Goal: Task Accomplishment & Management: Manage account settings

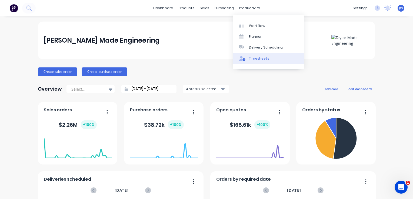
click at [261, 57] on div "Timesheets" at bounding box center [259, 58] width 20 height 5
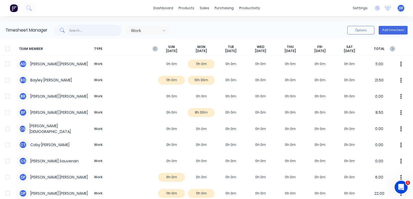
click at [80, 30] on input "text" at bounding box center [95, 30] width 53 height 11
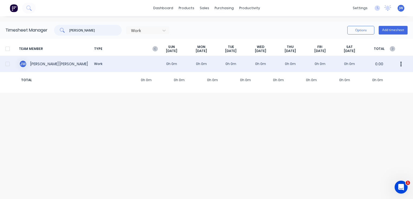
type input "[PERSON_NAME]"
click at [40, 67] on div "[PERSON_NAME] [PERSON_NAME] Work 0h 0m 0h 0m 0h 0m 0h 0m 0h 0m 0h 0m 0h 0m 0.00" at bounding box center [206, 64] width 413 height 16
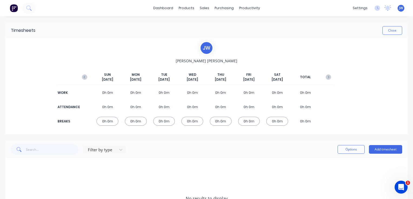
click at [135, 92] on div "0h 0m" at bounding box center [136, 92] width 22 height 9
click at [134, 77] on span "[DATE]" at bounding box center [135, 79] width 11 height 5
click at [384, 149] on button "Add timesheet" at bounding box center [385, 149] width 33 height 9
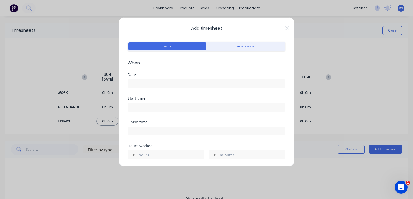
click at [143, 85] on input at bounding box center [206, 84] width 157 height 8
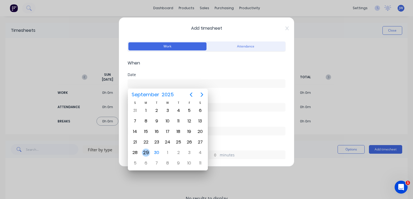
click at [147, 151] on div "29" at bounding box center [146, 153] width 8 height 8
type input "[DATE]"
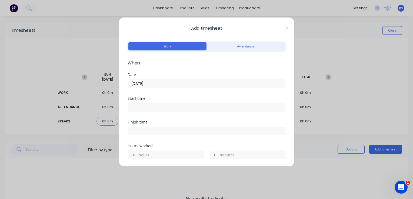
click at [144, 107] on input at bounding box center [206, 107] width 157 height 8
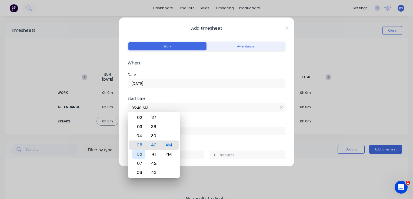
click at [140, 157] on div "06" at bounding box center [138, 154] width 13 height 9
type input "06:00 AM"
click at [156, 146] on div "00" at bounding box center [153, 145] width 13 height 9
click at [215, 111] on label "06:00 AM" at bounding box center [206, 107] width 158 height 9
click at [215, 111] on input "06:00 AM" at bounding box center [206, 107] width 157 height 8
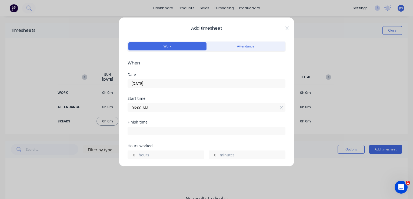
click at [132, 131] on input at bounding box center [206, 131] width 157 height 8
type input "05:40 AM"
type input "23"
type input "40"
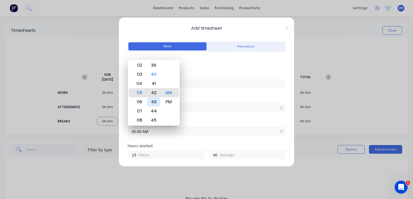
type input "05:42 AM"
type input "42"
type input "06:42 AM"
type input "0"
type input "11:42 AM"
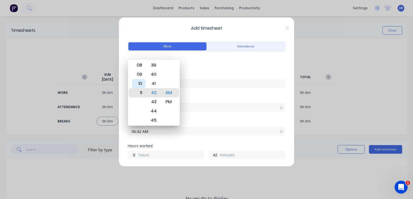
type input "5"
click at [171, 103] on div "PM" at bounding box center [168, 101] width 13 height 9
type input "11:42 PM"
type input "17"
click at [230, 92] on div "Date [DATE]" at bounding box center [206, 85] width 158 height 24
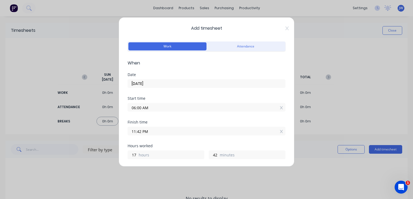
click at [135, 129] on input "11:42 PM" at bounding box center [206, 131] width 157 height 8
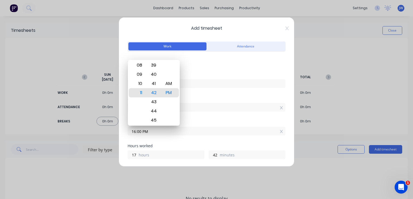
click at [234, 126] on div "16:00 PM" at bounding box center [206, 131] width 158 height 10
type input "04:00 PM"
type input "10"
type input "0"
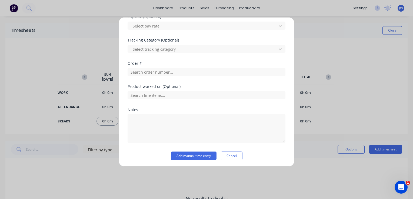
scroll to position [189, 0]
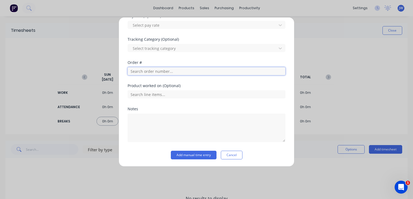
click at [159, 69] on input "text" at bounding box center [206, 71] width 158 height 8
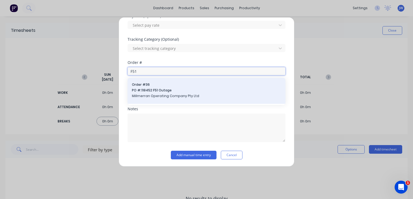
type input "F51"
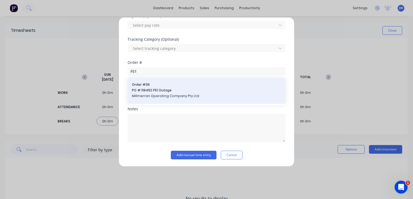
click at [147, 92] on span "PO #: 118452 F51 Outage" at bounding box center [206, 90] width 149 height 5
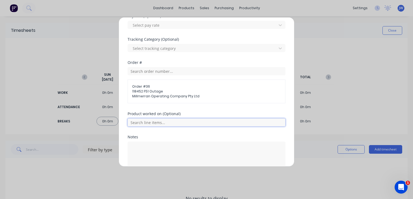
click at [146, 124] on input "text" at bounding box center [206, 123] width 158 height 8
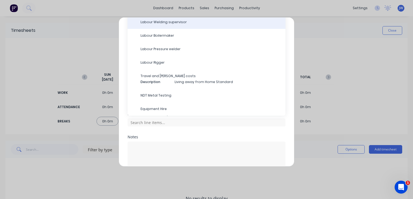
click at [164, 21] on span "Labour Welding supervisor" at bounding box center [210, 22] width 140 height 5
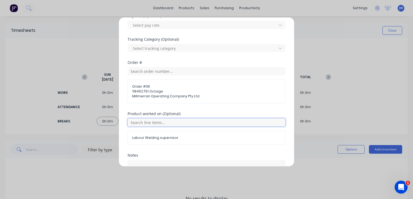
click at [154, 123] on input "text" at bounding box center [206, 123] width 158 height 8
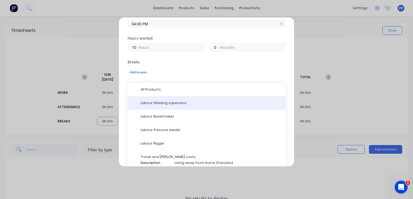
scroll to position [135, 0]
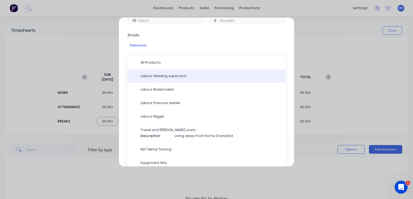
click at [172, 75] on span "Labour Welding supervisor" at bounding box center [210, 76] width 140 height 5
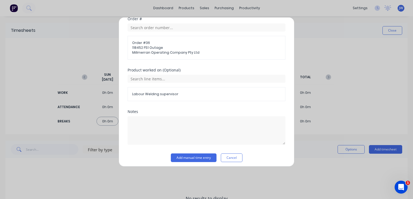
scroll to position [235, 0]
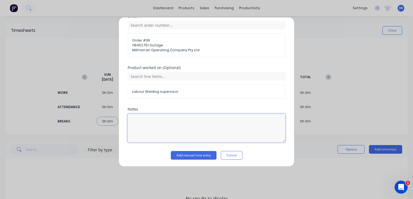
click at [144, 122] on textarea at bounding box center [206, 128] width 158 height 29
type textarea "Outage QA"
click at [279, 172] on div "Add timesheet Work Attendance When Date 29/09/2025 Start time 06:00 AM Finish t…" at bounding box center [206, 99] width 413 height 199
click at [187, 154] on button "Add manual time entry" at bounding box center [194, 155] width 46 height 9
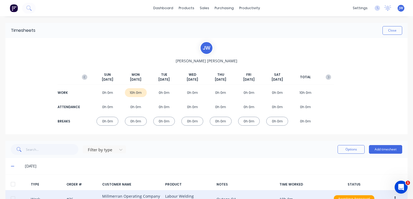
scroll to position [37, 0]
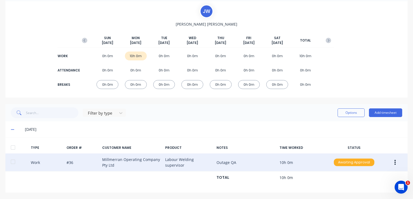
click at [346, 163] on div "Awaiting Approval" at bounding box center [354, 163] width 41 height 8
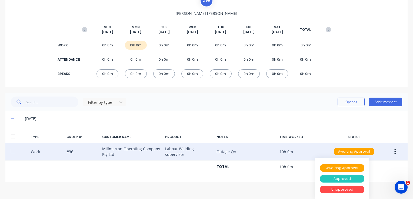
click at [334, 179] on div "Approved" at bounding box center [342, 179] width 44 height 8
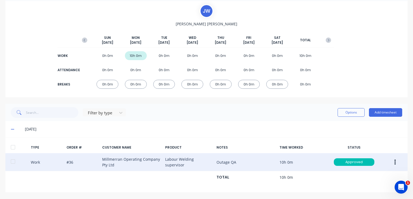
scroll to position [37, 0]
click at [82, 41] on icon "button" at bounding box center [84, 40] width 5 height 5
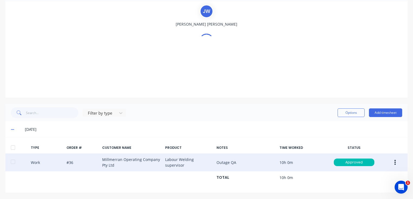
scroll to position [14, 0]
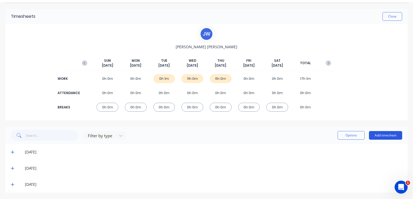
click at [381, 133] on button "Add timesheet" at bounding box center [385, 135] width 33 height 9
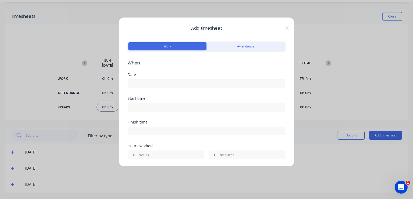
click at [138, 75] on div "Date" at bounding box center [206, 75] width 158 height 4
click at [147, 85] on input at bounding box center [206, 84] width 157 height 8
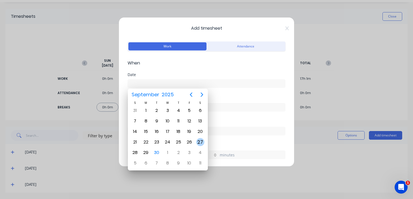
click at [199, 142] on div "27" at bounding box center [200, 142] width 8 height 8
type input "27/09/2025"
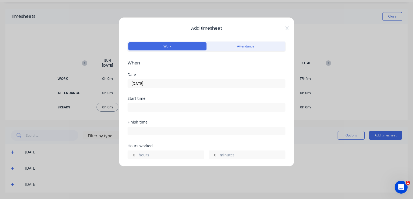
click at [136, 107] on input at bounding box center [206, 107] width 157 height 8
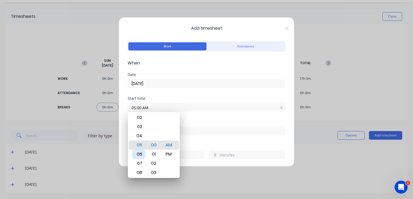
click at [138, 153] on div "06" at bounding box center [138, 154] width 13 height 9
type input "06:00 AM"
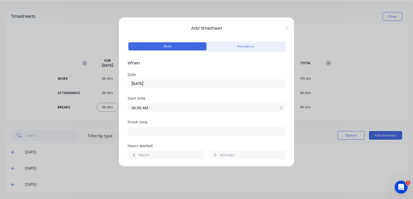
click at [137, 130] on input at bounding box center [206, 131] width 157 height 8
type input "05:50 AM"
type input "23"
type input "50"
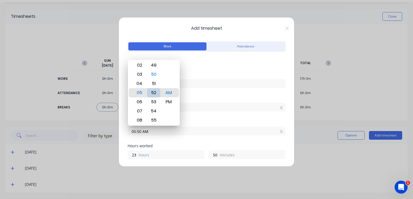
type input "05:52 AM"
type input "52"
type input "09:52 AM"
type input "3"
click at [142, 131] on input "09:52 AM" at bounding box center [206, 131] width 157 height 8
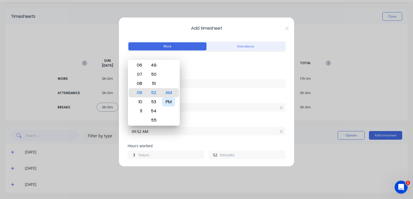
click at [168, 102] on div "PM" at bounding box center [168, 101] width 13 height 9
type input "09:52 PM"
type input "15"
type input "11:52 PM"
type input "17"
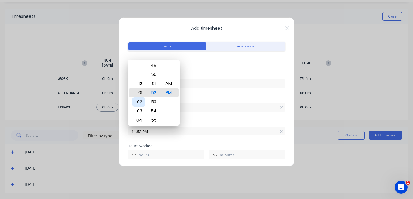
type input "01:52 PM"
type input "7"
type input "02:52 PM"
type input "8"
type input "05:52 PM"
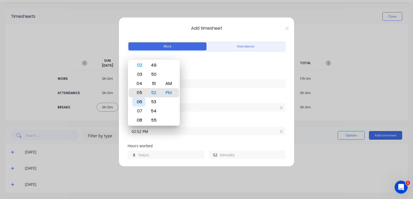
type input "11"
type input "07:52 PM"
type input "13"
type input "08:52 PM"
type input "14"
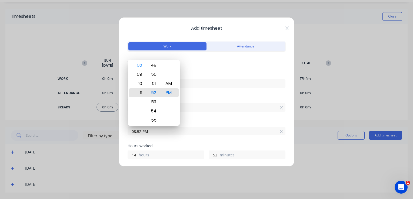
type input "11:52 PM"
type input "17"
type input "09:52 PM"
type input "15"
type input "07:52 PM"
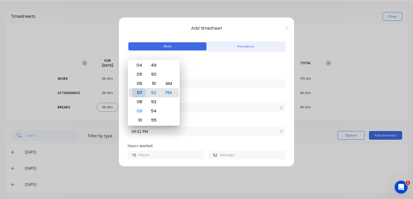
type input "13"
type input "06:52 PM"
type input "12"
type input "04:52 PM"
type input "10"
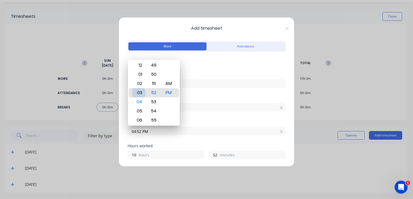
type input "03:52 PM"
type input "9"
type input "02:52 PM"
type input "8"
type input "01:52 PM"
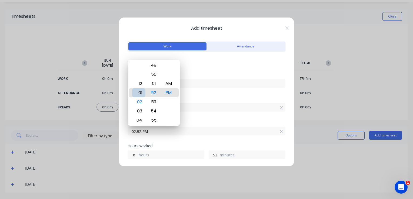
type input "7"
click at [139, 112] on div "03" at bounding box center [138, 111] width 13 height 9
type input "03:52 PM"
type input "9"
type input "03:43 PM"
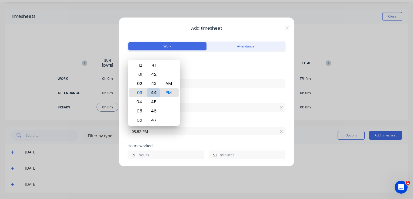
type input "43"
type input "03:17 PM"
type input "17"
type input "03:05 PM"
type input "5"
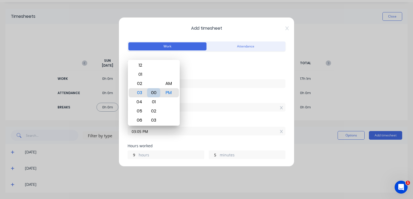
type input "03:00 PM"
type input "0"
click at [156, 92] on div "00" at bounding box center [153, 92] width 13 height 9
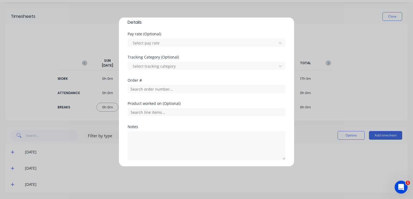
scroll to position [162, 0]
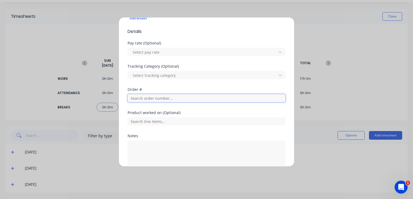
click at [149, 99] on input "text" at bounding box center [206, 98] width 158 height 8
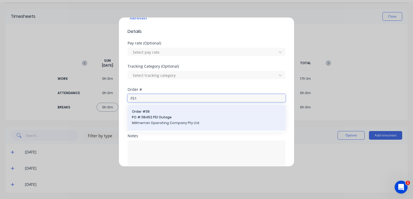
type input "F51"
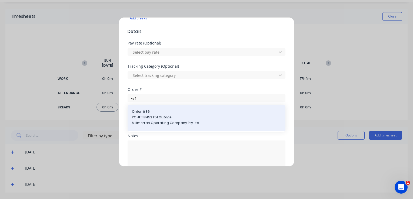
click at [156, 121] on span "Millmerran Operating Company Pty Ltd" at bounding box center [206, 123] width 149 height 5
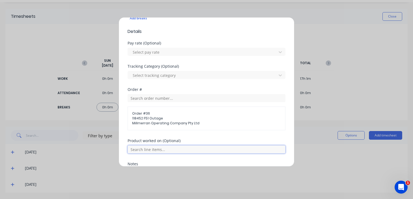
click at [146, 149] on input "text" at bounding box center [206, 150] width 158 height 8
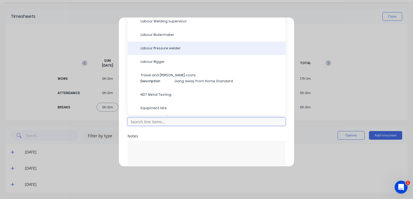
scroll to position [163, 0]
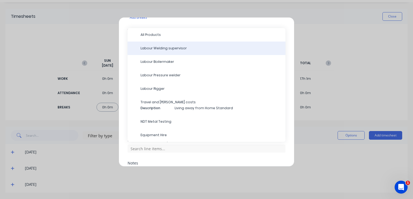
click at [160, 48] on span "Labour Welding supervisor" at bounding box center [210, 48] width 140 height 5
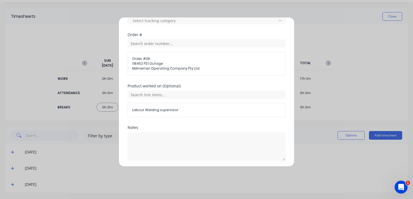
scroll to position [235, 0]
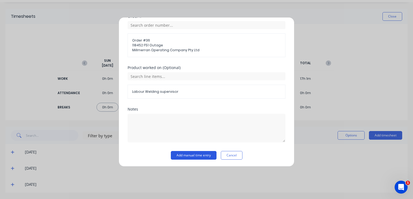
click at [189, 153] on button "Add manual time entry" at bounding box center [194, 155] width 46 height 9
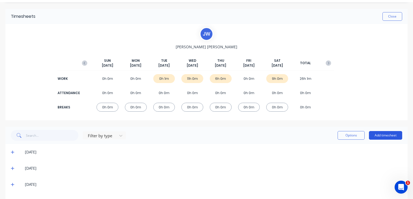
click at [378, 135] on button "Add timesheet" at bounding box center [385, 135] width 33 height 9
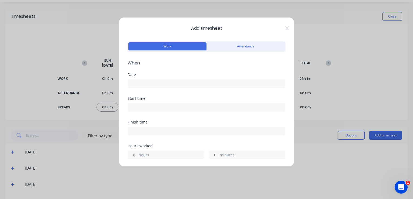
click at [148, 104] on input at bounding box center [206, 107] width 157 height 8
type input "05:59 AM"
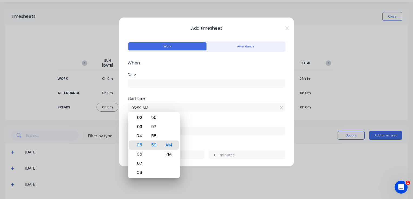
click at [150, 74] on div "Date" at bounding box center [206, 75] width 158 height 4
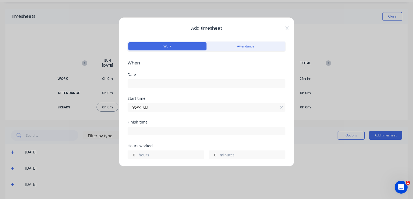
click at [141, 75] on div "Date" at bounding box center [206, 75] width 158 height 4
click at [133, 74] on div "Date" at bounding box center [206, 75] width 158 height 4
click at [144, 59] on div "Work Attendance" at bounding box center [206, 50] width 158 height 20
click at [136, 74] on div "Date" at bounding box center [206, 75] width 158 height 4
click at [239, 47] on button "Attendance" at bounding box center [245, 46] width 78 height 8
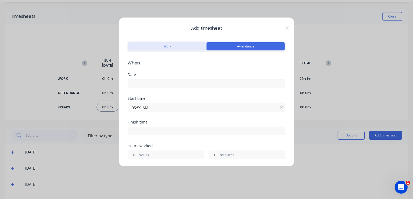
click at [162, 46] on button "Work" at bounding box center [167, 46] width 78 height 8
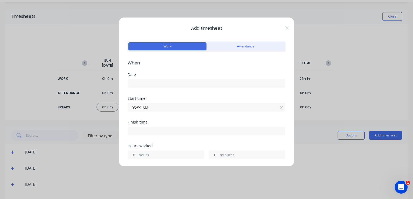
click at [143, 75] on div "Date" at bounding box center [206, 75] width 158 height 4
click at [139, 79] on label at bounding box center [206, 83] width 158 height 9
click at [139, 80] on input at bounding box center [206, 84] width 157 height 8
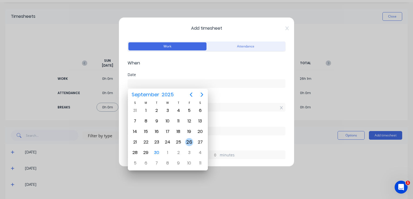
click at [191, 142] on div "26" at bounding box center [189, 142] width 8 height 8
type input "[DATE]"
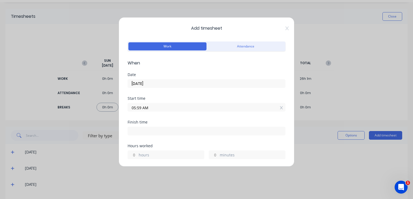
click at [141, 107] on input "05:59 AM" at bounding box center [206, 107] width 157 height 8
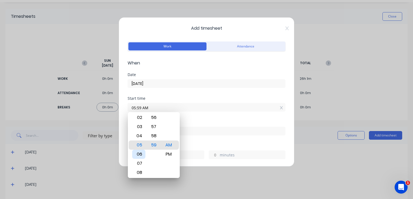
click at [141, 155] on div "06" at bounding box center [138, 154] width 13 height 9
type input "06:00 AM"
click at [157, 145] on div "00" at bounding box center [153, 145] width 13 height 9
click at [216, 147] on div "Hours worked" at bounding box center [206, 146] width 158 height 4
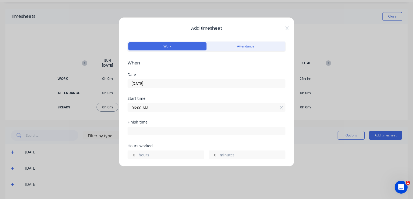
click at [141, 130] on input at bounding box center [206, 131] width 157 height 8
type input "06:00 AM"
type input "0"
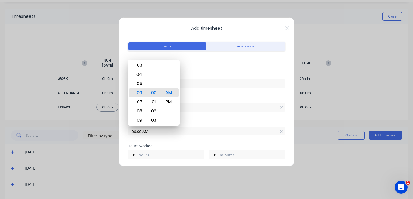
click at [200, 132] on input "06:00 AM" at bounding box center [206, 131] width 157 height 8
click at [186, 121] on div "Finish time" at bounding box center [206, 122] width 158 height 4
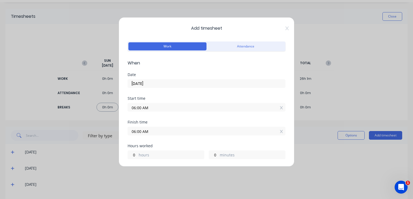
click at [135, 130] on input "06:00 AM" at bounding box center [206, 131] width 157 height 8
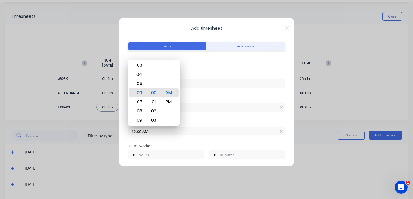
type input "12:00 AM"
type input "18"
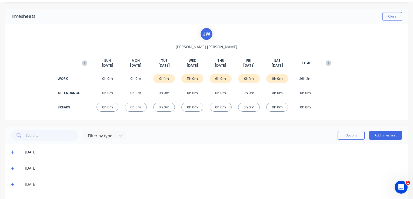
click at [216, 78] on div "6h 0m" at bounding box center [221, 78] width 22 height 9
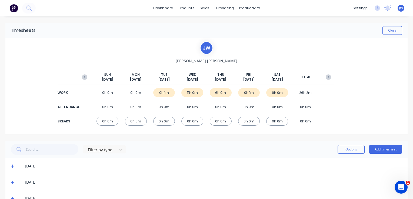
scroll to position [0, 0]
click at [245, 92] on div "0h 1m" at bounding box center [249, 92] width 22 height 9
click at [245, 123] on div "0h 0m" at bounding box center [249, 121] width 22 height 9
click at [374, 149] on button "Add timesheet" at bounding box center [385, 149] width 33 height 9
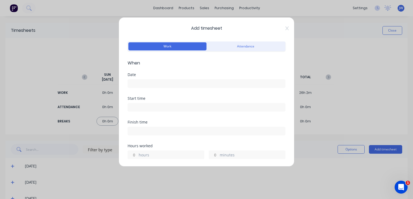
click at [140, 105] on input at bounding box center [206, 107] width 157 height 8
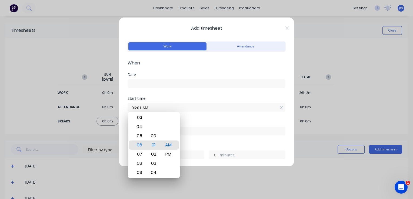
type input "06:01 AM"
click at [140, 82] on input at bounding box center [206, 84] width 157 height 8
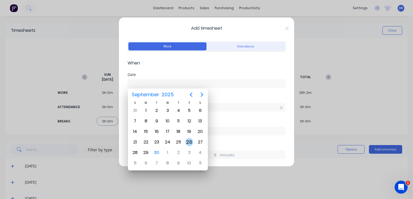
click at [191, 142] on div "26" at bounding box center [189, 142] width 8 height 8
type input "[DATE]"
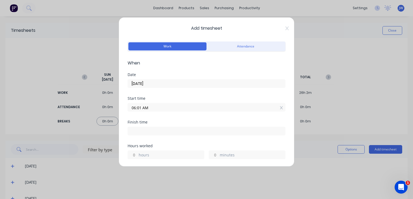
click at [141, 107] on input "06:01 AM" at bounding box center [206, 107] width 157 height 8
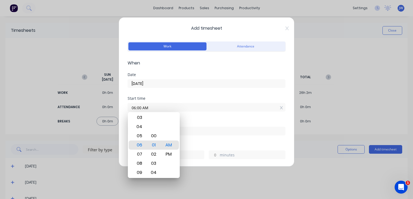
type input "06:00 AM"
click at [201, 116] on div "Start time 06:00 AM" at bounding box center [206, 109] width 158 height 24
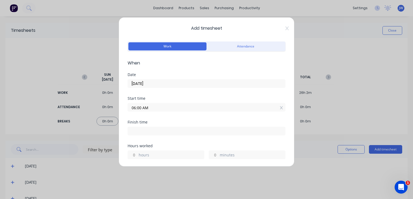
click at [143, 132] on input at bounding box center [206, 131] width 157 height 8
type input "06:01 AM"
type input "0"
type input "1"
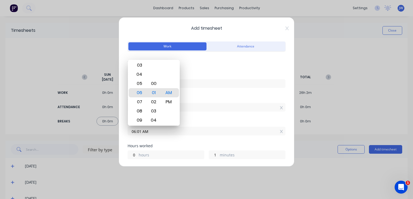
click at [208, 126] on div "06:01 AM" at bounding box center [206, 131] width 158 height 10
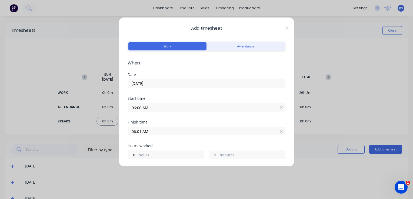
click at [136, 129] on input "06:01 AM" at bounding box center [206, 131] width 157 height 8
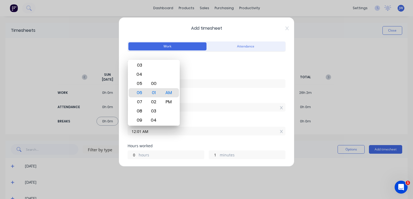
type input "12:01 AM"
type input "18"
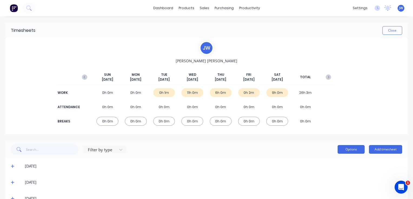
click at [344, 146] on button "Options" at bounding box center [350, 149] width 27 height 9
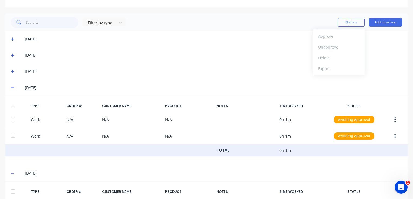
scroll to position [135, 0]
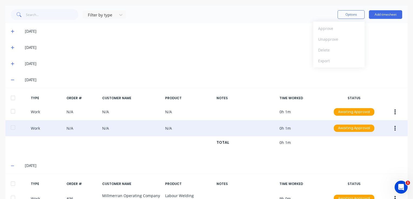
click at [389, 127] on button "button" at bounding box center [394, 129] width 13 height 10
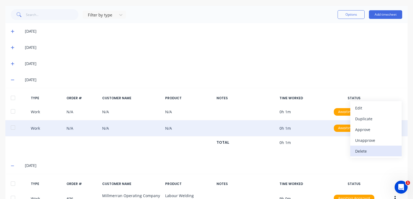
click at [360, 150] on div "Delete" at bounding box center [376, 151] width 42 height 8
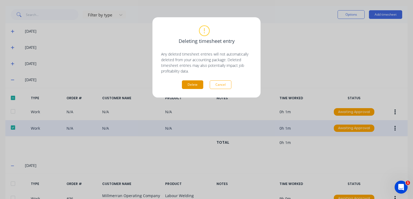
click at [190, 81] on button "Delete" at bounding box center [192, 84] width 21 height 9
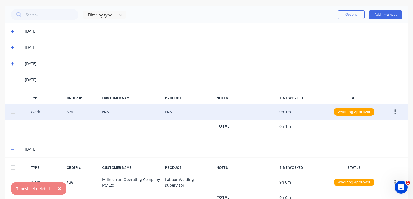
click at [388, 112] on button "button" at bounding box center [394, 112] width 13 height 10
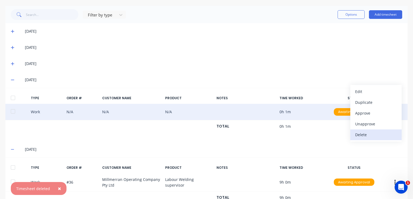
click at [359, 136] on div "Delete" at bounding box center [376, 135] width 42 height 8
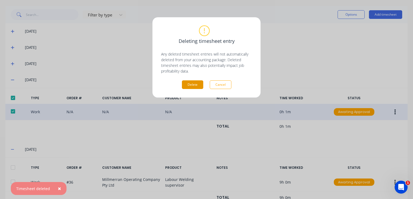
click at [184, 82] on button "Delete" at bounding box center [192, 84] width 21 height 9
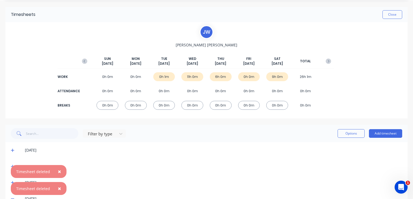
scroll to position [4, 0]
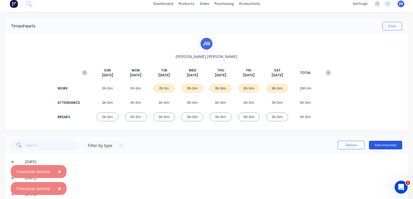
click at [381, 143] on button "Add timesheet" at bounding box center [385, 145] width 33 height 9
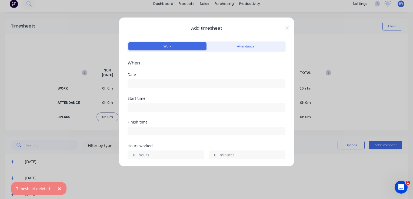
click at [146, 82] on input at bounding box center [206, 84] width 157 height 8
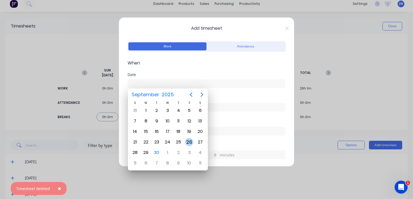
click at [190, 139] on div "26" at bounding box center [189, 142] width 8 height 8
type input "[DATE]"
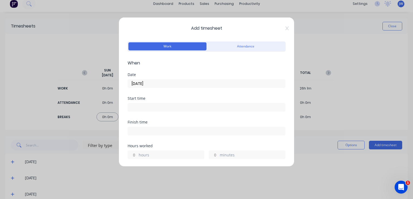
click at [137, 109] on input at bounding box center [206, 107] width 157 height 8
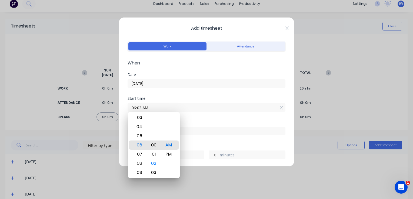
type input "06:00 AM"
click at [157, 145] on div "00" at bounding box center [153, 145] width 13 height 9
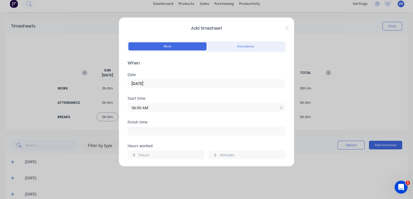
click at [136, 131] on input at bounding box center [206, 131] width 157 height 8
type input "06:02 AM"
type input "0"
type input "2"
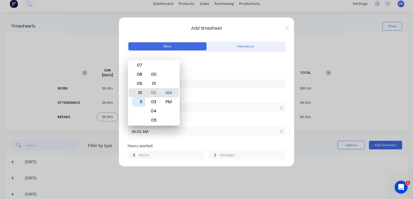
type input "10:02 AM"
type input "4"
type input "12:02 AM"
type input "18"
click at [142, 95] on div "12" at bounding box center [138, 92] width 13 height 9
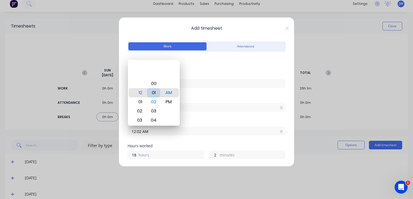
type input "12:00 AM"
type input "0"
click at [155, 93] on div "00" at bounding box center [153, 92] width 13 height 9
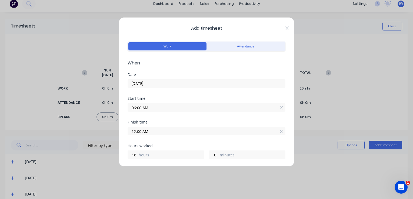
scroll to position [27, 0]
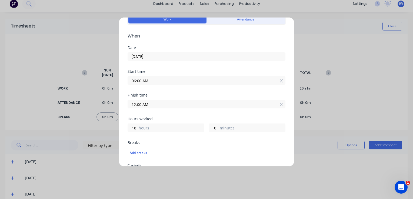
click at [149, 105] on input "12:00 AM" at bounding box center [206, 104] width 157 height 8
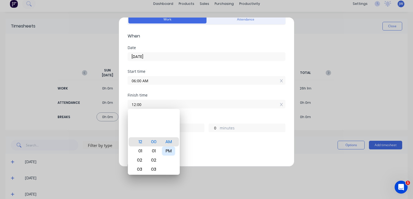
type input "12:00 PM"
type input "6"
click at [172, 152] on div "PM" at bounding box center [168, 151] width 13 height 9
click at [197, 98] on div "Finish time 12:00 PM" at bounding box center [206, 100] width 158 height 15
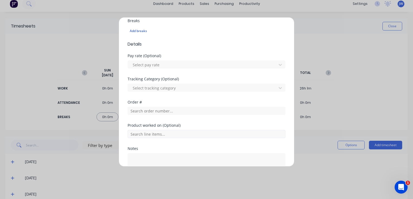
scroll to position [162, 0]
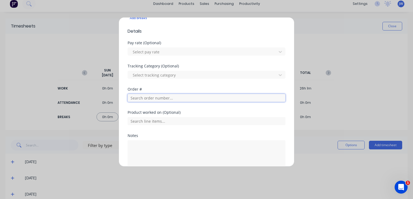
click at [148, 96] on input "text" at bounding box center [206, 98] width 158 height 8
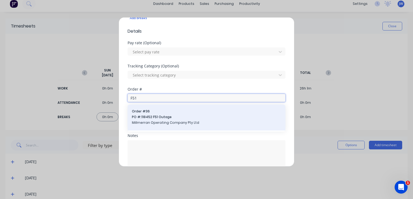
type input "F51"
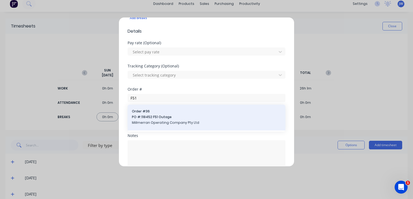
click at [148, 118] on span "PO #: 118452 F51 Outage" at bounding box center [206, 117] width 149 height 5
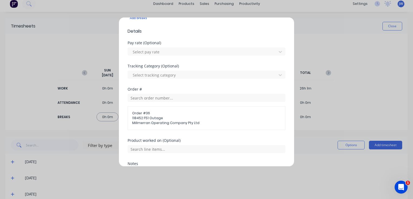
scroll to position [189, 0]
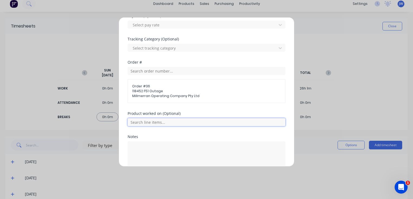
click at [148, 120] on input "text" at bounding box center [206, 122] width 158 height 8
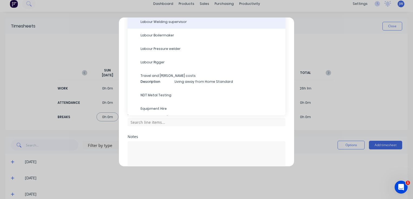
click at [163, 23] on span "Labour Welding supervisor" at bounding box center [210, 21] width 140 height 5
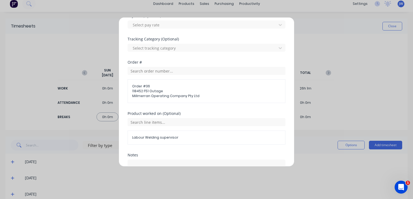
scroll to position [216, 0]
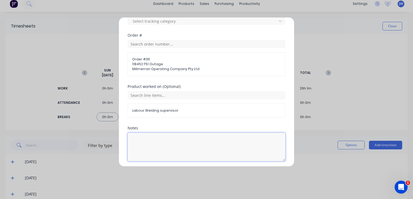
click at [149, 134] on textarea at bounding box center [206, 147] width 158 height 29
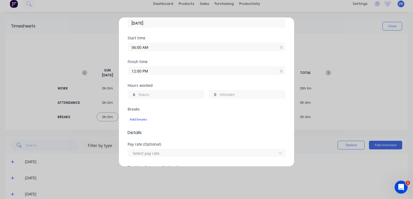
scroll to position [81, 0]
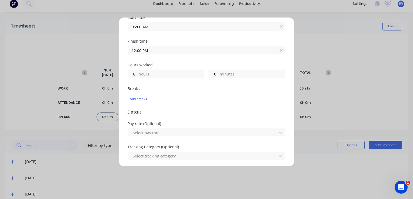
type textarea "QA, Job setup"
click at [140, 49] on input "12:00 PM" at bounding box center [206, 50] width 157 height 8
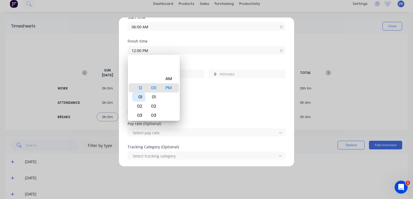
click at [143, 97] on div "01" at bounding box center [138, 97] width 13 height 9
type input "01:00 PM"
type input "7"
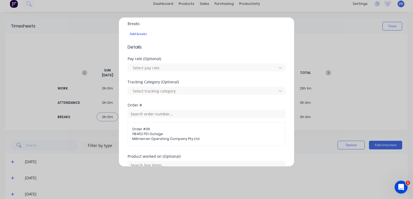
scroll to position [162, 0]
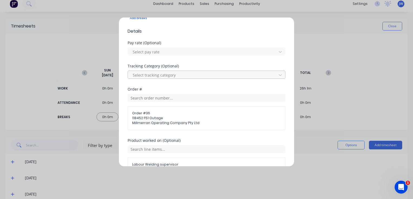
click at [163, 73] on div at bounding box center [203, 75] width 142 height 7
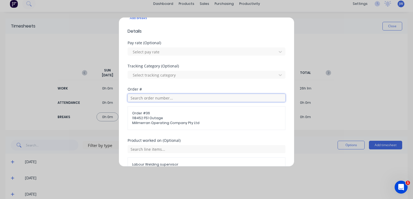
click at [211, 101] on input "text" at bounding box center [206, 98] width 158 height 8
click at [171, 98] on input "text" at bounding box center [206, 98] width 158 height 8
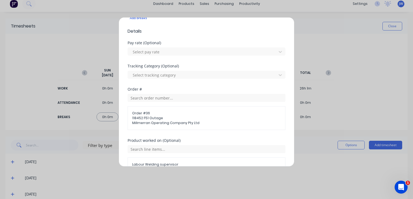
click at [145, 123] on span "Millmerran Operating Company Pty Ltd" at bounding box center [206, 123] width 149 height 5
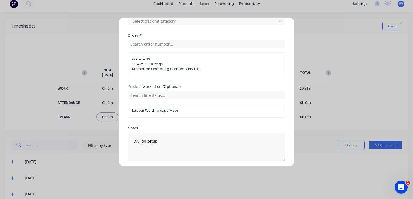
scroll to position [235, 0]
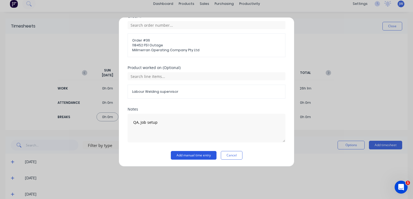
click at [193, 152] on button "Add manual time entry" at bounding box center [194, 155] width 46 height 9
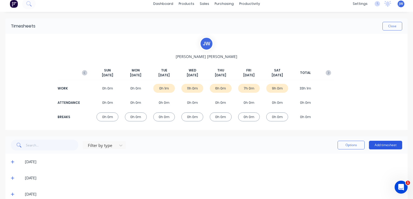
click at [386, 144] on button "Add timesheet" at bounding box center [385, 145] width 33 height 9
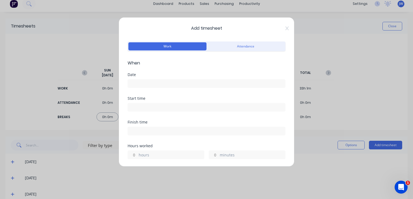
click at [140, 84] on input at bounding box center [206, 84] width 157 height 8
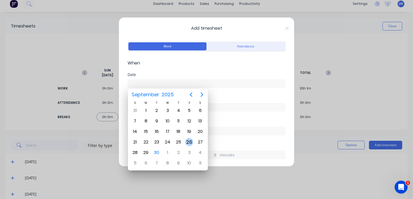
click at [188, 142] on div "26" at bounding box center [189, 142] width 8 height 8
type input "[DATE]"
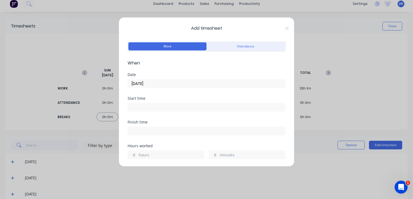
click at [141, 107] on input at bounding box center [206, 107] width 157 height 8
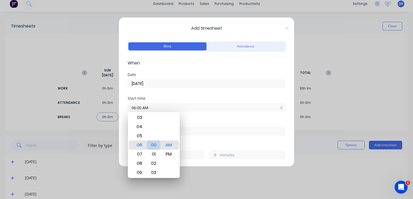
click at [156, 144] on div "00" at bounding box center [153, 145] width 13 height 9
click at [167, 155] on div "PM" at bounding box center [168, 154] width 13 height 9
click at [141, 134] on div "01" at bounding box center [138, 136] width 13 height 9
type input "01:00 PM"
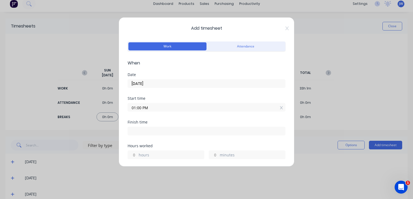
click at [134, 131] on input at bounding box center [206, 131] width 157 height 8
type input "06:04 AM"
type input "17"
type input "4"
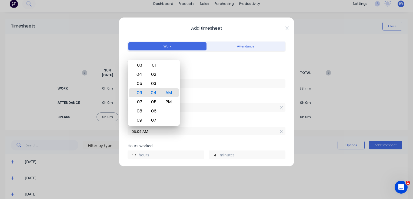
click at [156, 134] on input "06:04 AM" at bounding box center [206, 131] width 157 height 8
click at [171, 102] on div "PM" at bounding box center [168, 101] width 13 height 9
type input "06:04 PM"
type input "5"
type input "04:04 PM"
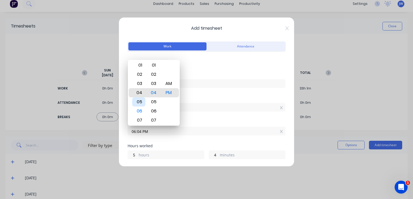
type input "3"
click at [140, 74] on div "02" at bounding box center [138, 74] width 13 height 9
type input "02:04 PM"
type input "1"
type input "02:03 PM"
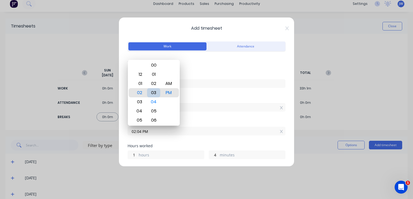
type input "3"
type input "02:00 PM"
type input "0"
click at [156, 93] on div "00" at bounding box center [153, 92] width 13 height 9
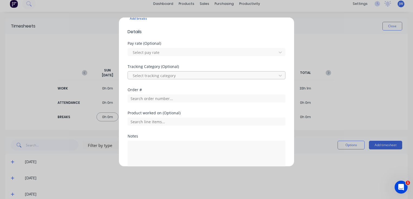
scroll to position [162, 0]
click at [143, 95] on input "text" at bounding box center [206, 98] width 158 height 8
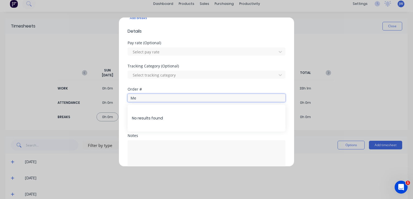
type input "M"
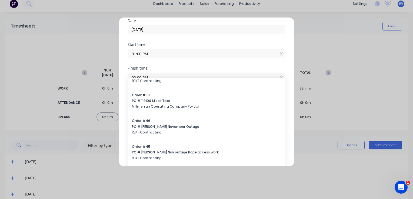
scroll to position [93, 0]
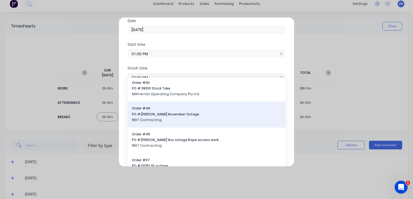
type input "K"
click at [141, 114] on span "PO #: [PERSON_NAME] November Outage" at bounding box center [206, 114] width 149 height 5
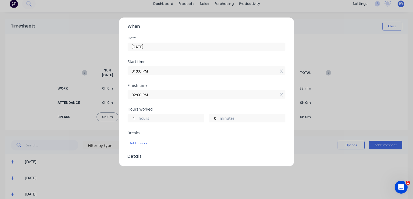
scroll to position [27, 0]
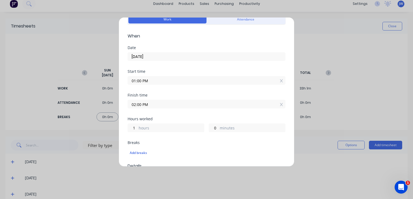
click at [136, 104] on input "02:00 PM" at bounding box center [206, 104] width 157 height 8
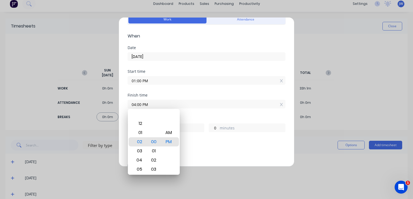
type input "04:00 PM"
type input "3"
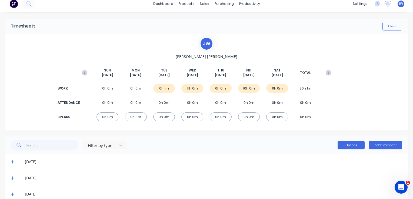
click at [342, 144] on button "Options" at bounding box center [350, 145] width 27 height 9
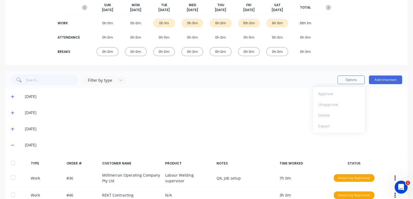
scroll to position [85, 0]
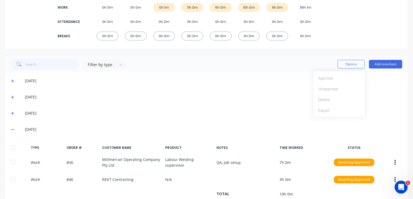
click at [10, 112] on div "[DATE]" at bounding box center [206, 113] width 402 height 16
click at [12, 114] on icon at bounding box center [13, 114] width 4 height 4
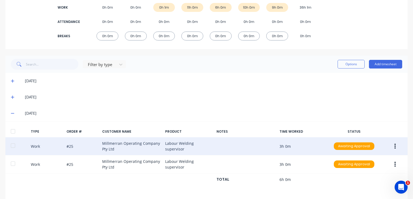
click at [394, 147] on icon "button" at bounding box center [394, 146] width 1 height 6
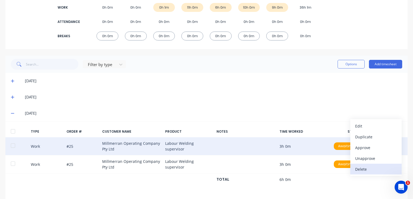
click at [362, 167] on div "Delete" at bounding box center [376, 170] width 42 height 8
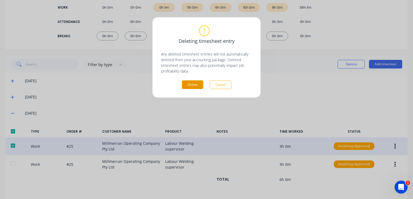
click at [189, 86] on button "Delete" at bounding box center [192, 84] width 21 height 9
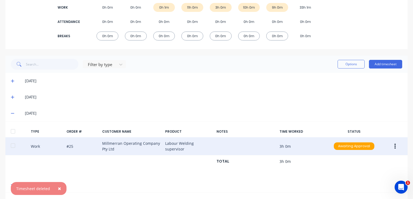
click at [394, 146] on icon "button" at bounding box center [394, 146] width 1 height 5
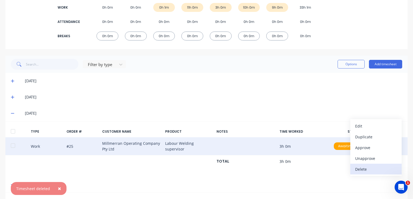
click at [365, 169] on div "Delete" at bounding box center [376, 170] width 42 height 8
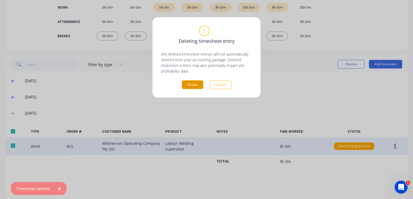
click at [193, 83] on button "Delete" at bounding box center [192, 84] width 21 height 9
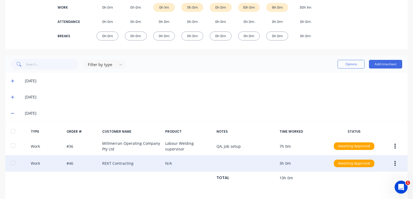
click at [390, 163] on button "button" at bounding box center [394, 164] width 13 height 10
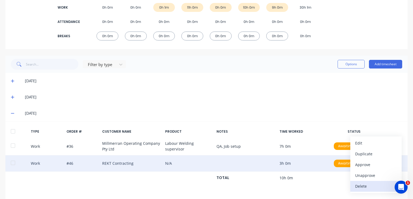
click at [359, 189] on div "Delete" at bounding box center [376, 187] width 42 height 8
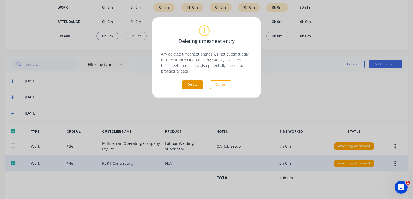
click at [188, 84] on button "Delete" at bounding box center [192, 84] width 21 height 9
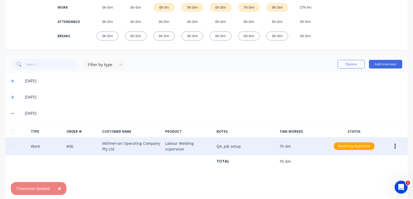
click at [394, 146] on icon "button" at bounding box center [394, 146] width 1 height 5
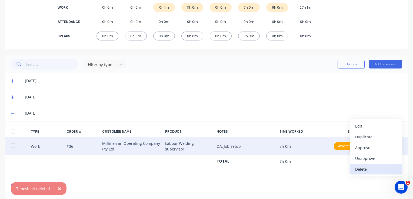
click at [361, 170] on div "Delete" at bounding box center [376, 170] width 42 height 8
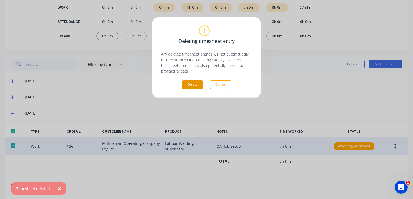
click at [194, 85] on button "Delete" at bounding box center [192, 84] width 21 height 9
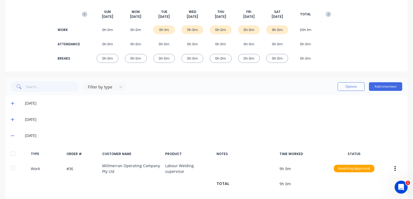
scroll to position [69, 0]
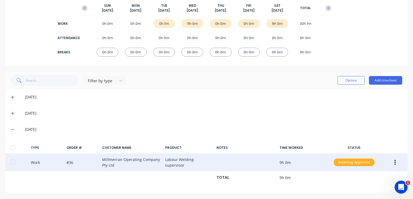
click at [351, 162] on div "Awaiting Approval" at bounding box center [354, 163] width 41 height 8
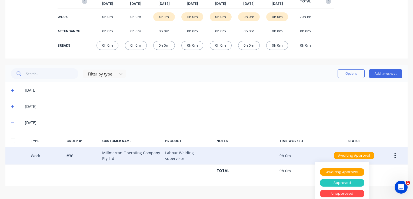
scroll to position [80, 0]
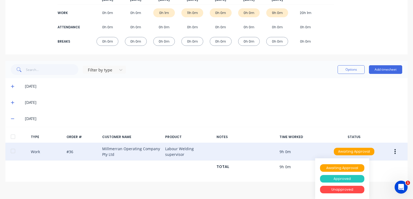
click at [338, 179] on div "Approved" at bounding box center [342, 179] width 44 height 8
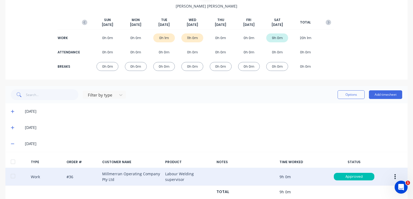
scroll to position [42, 0]
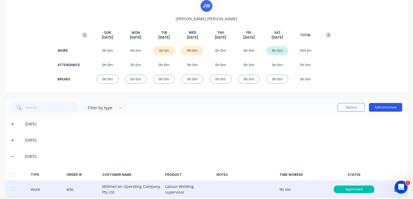
click at [376, 107] on button "Add timesheet" at bounding box center [385, 107] width 33 height 9
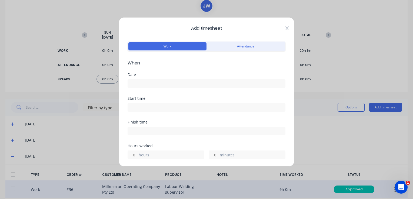
click at [285, 29] on icon at bounding box center [286, 28] width 3 height 4
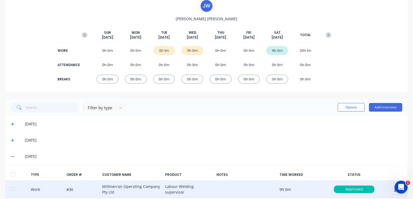
click at [13, 140] on icon at bounding box center [13, 141] width 4 height 4
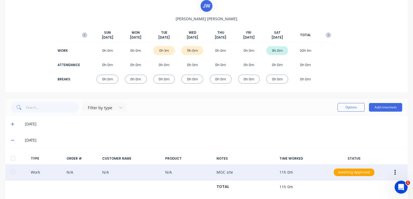
click at [390, 174] on button "button" at bounding box center [394, 173] width 13 height 10
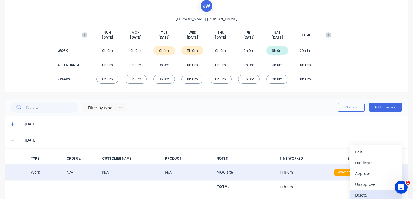
click at [361, 194] on div "Delete" at bounding box center [376, 195] width 42 height 8
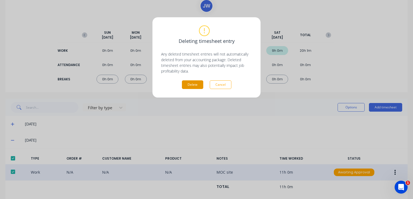
click at [193, 85] on button "Delete" at bounding box center [192, 84] width 21 height 9
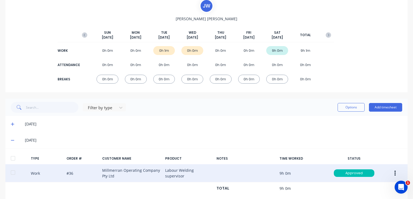
drag, startPoint x: 265, startPoint y: 48, endPoint x: 280, endPoint y: 12, distance: 39.1
click at [327, 37] on icon "button" at bounding box center [327, 34] width 5 height 5
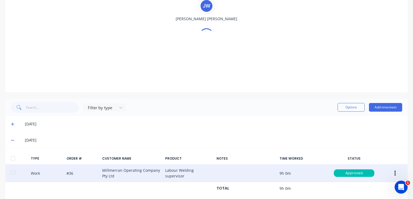
scroll to position [0, 0]
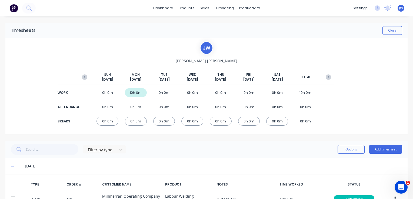
click at [134, 109] on div "0h 0m" at bounding box center [136, 107] width 22 height 9
click at [85, 77] on icon "button" at bounding box center [84, 77] width 5 height 5
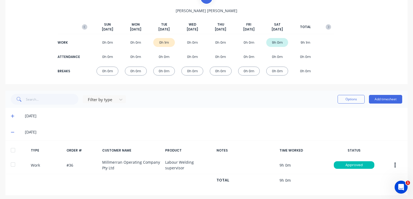
scroll to position [53, 0]
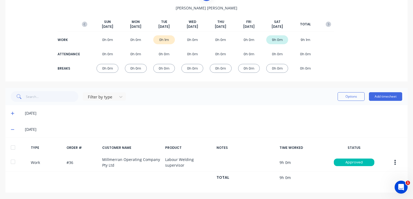
click at [12, 115] on icon at bounding box center [13, 114] width 4 height 4
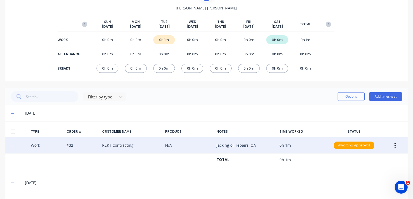
click at [394, 146] on icon "button" at bounding box center [394, 146] width 1 height 6
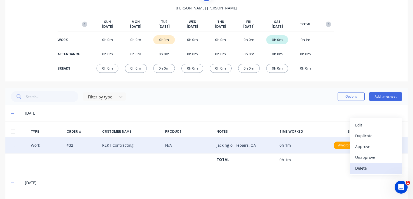
click at [358, 170] on div "Delete" at bounding box center [376, 168] width 42 height 8
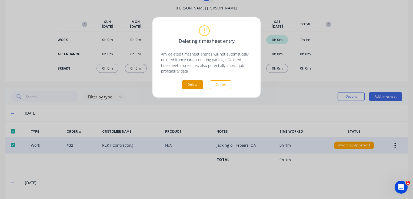
click at [191, 86] on button "Delete" at bounding box center [192, 84] width 21 height 9
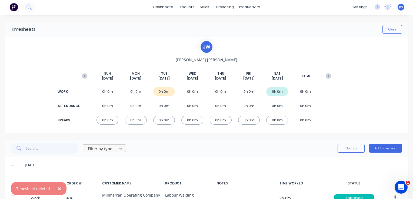
scroll to position [0, 0]
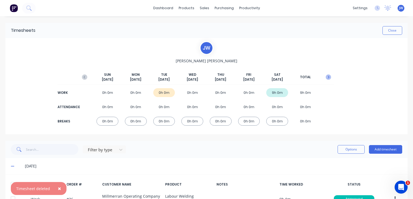
click at [325, 79] on icon "button" at bounding box center [327, 77] width 5 height 5
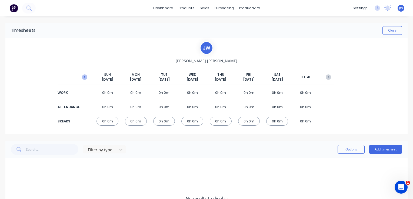
click at [84, 78] on icon "button" at bounding box center [84, 77] width 5 height 5
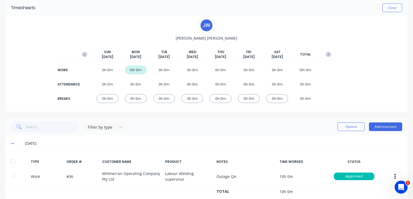
scroll to position [27, 0]
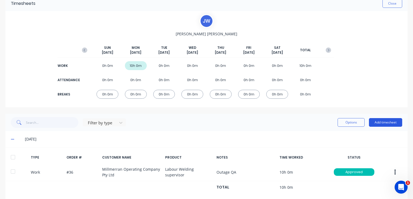
click at [386, 124] on button "Add timesheet" at bounding box center [385, 122] width 33 height 9
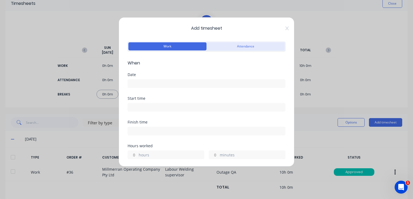
click at [228, 46] on button "Attendance" at bounding box center [245, 46] width 78 height 8
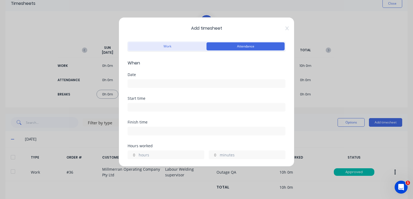
click at [172, 47] on button "Work" at bounding box center [167, 46] width 78 height 8
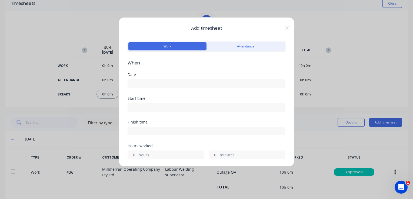
click at [147, 81] on input at bounding box center [206, 84] width 157 height 8
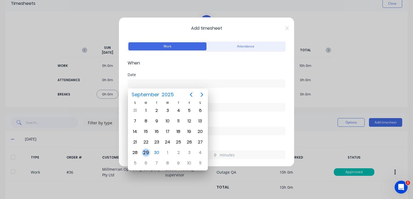
click at [144, 151] on div "29" at bounding box center [146, 153] width 8 height 8
type input "29/09/2025"
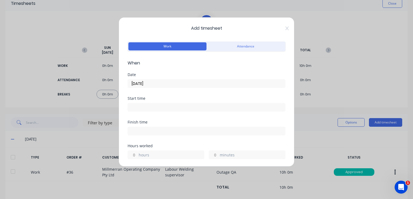
click at [138, 106] on input at bounding box center [206, 107] width 157 height 8
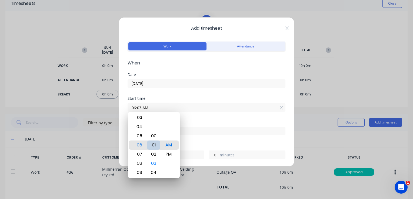
type input "06:00 AM"
click at [156, 144] on div "00" at bounding box center [153, 145] width 13 height 9
click at [215, 132] on input at bounding box center [206, 131] width 157 height 8
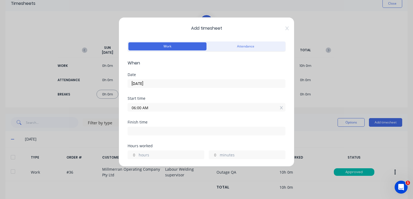
type input "06:16 AM"
type input "0"
type input "16"
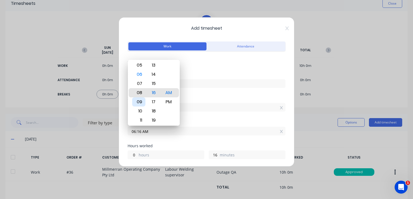
type input "08:16 AM"
type input "2"
type input "11:16 AM"
type input "5"
type input "11:09 AM"
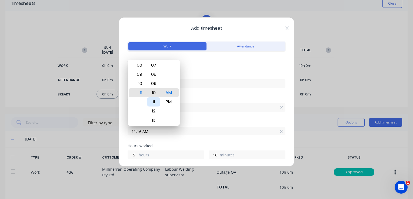
type input "9"
type input "04:09 AM"
type input "22"
type input "02:09 AM"
type input "20"
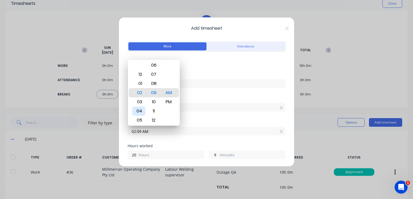
click at [140, 112] on div "04" at bounding box center [138, 111] width 13 height 9
type input "04:09 AM"
type input "22"
type input "04:05 AM"
type input "5"
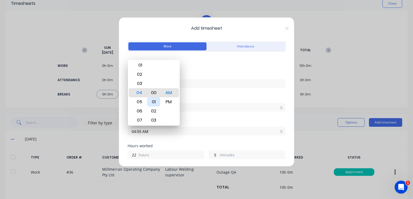
type input "04:00 AM"
type input "0"
click at [154, 94] on div "00" at bounding box center [153, 92] width 13 height 9
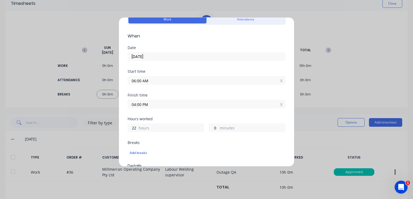
scroll to position [54, 0]
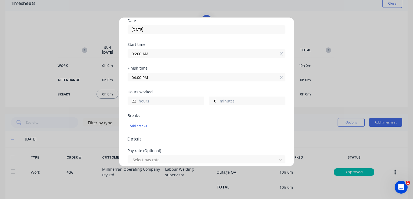
type input "04:00 PM"
type input "10"
click at [175, 121] on div "Add breaks" at bounding box center [206, 125] width 158 height 11
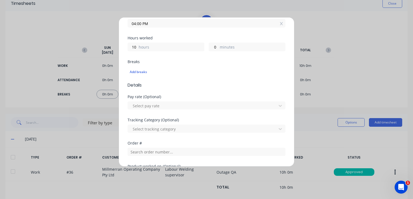
scroll to position [135, 0]
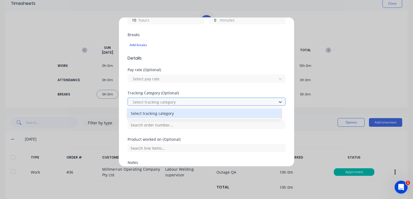
click at [154, 102] on div at bounding box center [203, 102] width 142 height 7
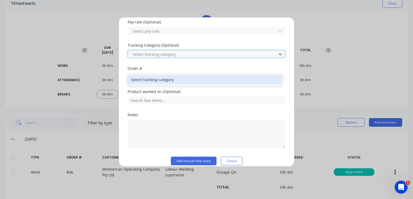
scroll to position [189, 0]
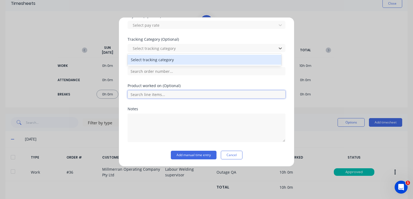
click at [154, 93] on input "text" at bounding box center [206, 94] width 158 height 8
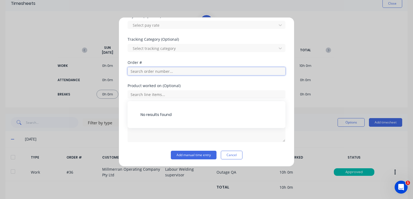
click at [154, 72] on input "text" at bounding box center [206, 71] width 158 height 8
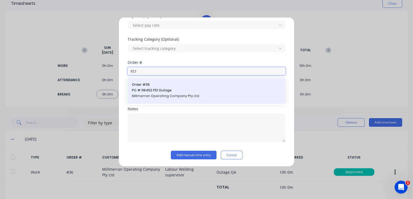
type input "F51"
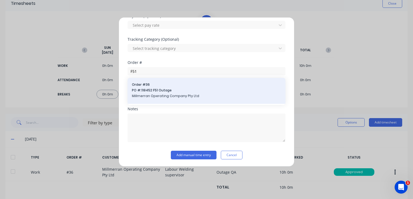
click at [154, 91] on span "PO #: 118452 F51 Outage" at bounding box center [206, 90] width 149 height 5
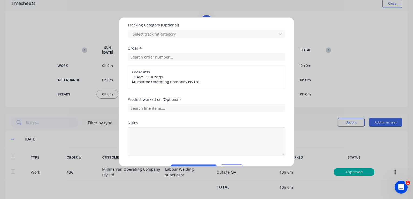
scroll to position [216, 0]
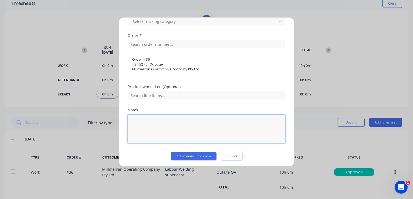
click at [148, 120] on textarea at bounding box center [206, 129] width 158 height 29
type textarea "QA"
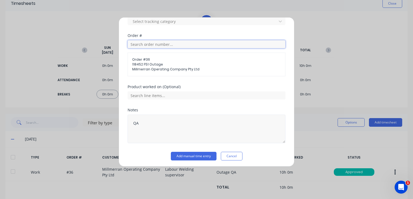
type input "PO-0080"
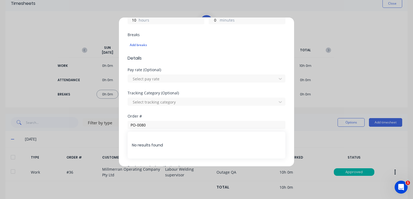
scroll to position [135, 0]
click at [152, 124] on input "PO-0080" at bounding box center [206, 125] width 158 height 8
click at [147, 149] on span "Millmerran Operating Company Pty Ltd" at bounding box center [206, 150] width 149 height 5
click at [161, 103] on div at bounding box center [203, 102] width 142 height 7
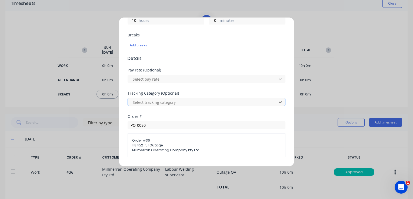
click at [161, 103] on div at bounding box center [203, 102] width 142 height 7
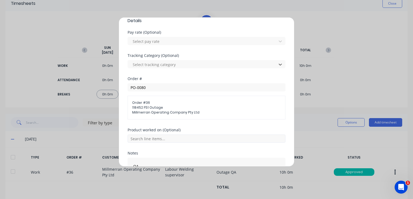
scroll to position [189, 0]
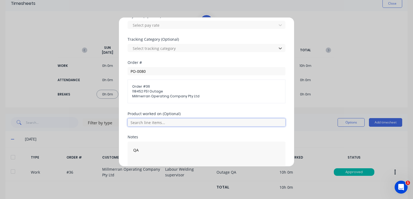
click at [149, 124] on input "text" at bounding box center [206, 123] width 158 height 8
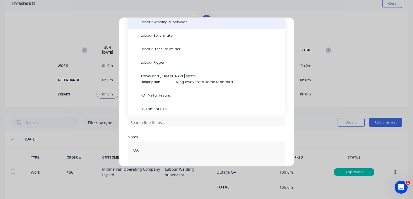
click at [162, 21] on span "Labour Welding supervisor" at bounding box center [210, 22] width 140 height 5
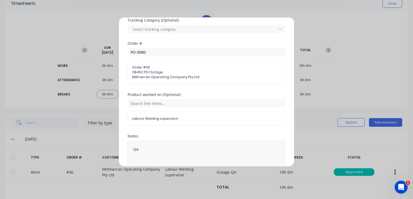
scroll to position [235, 0]
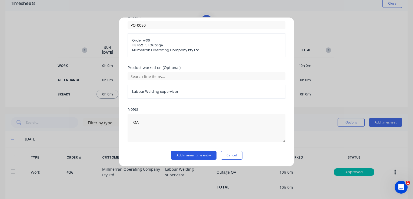
click at [186, 154] on button "Add manual time entry" at bounding box center [194, 155] width 46 height 9
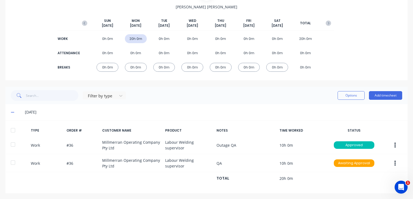
scroll to position [0, 0]
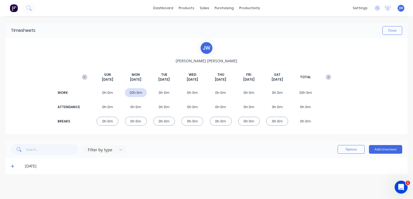
click at [13, 166] on icon at bounding box center [12, 166] width 3 height 3
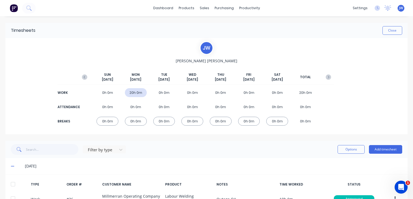
scroll to position [55, 0]
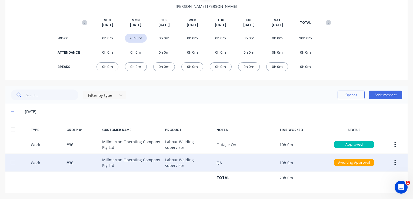
click at [394, 162] on icon "button" at bounding box center [394, 163] width 1 height 6
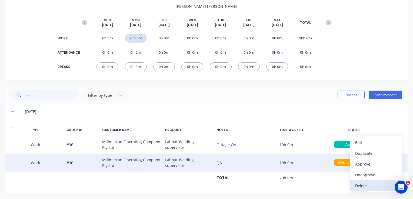
click at [360, 186] on div "Delete" at bounding box center [376, 186] width 42 height 8
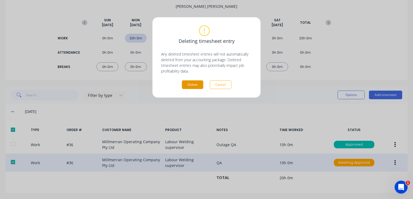
click at [193, 86] on button "Delete" at bounding box center [192, 84] width 21 height 9
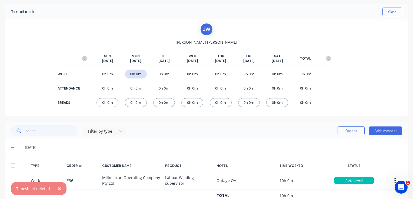
scroll to position [37, 0]
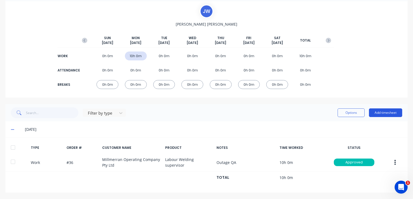
click at [378, 113] on button "Add timesheet" at bounding box center [385, 113] width 33 height 9
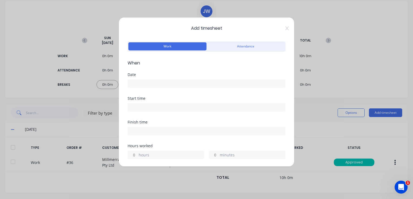
click at [143, 81] on input at bounding box center [206, 84] width 157 height 8
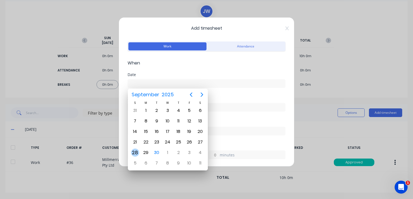
click at [137, 150] on div "28" at bounding box center [135, 153] width 8 height 8
type input "[DATE]"
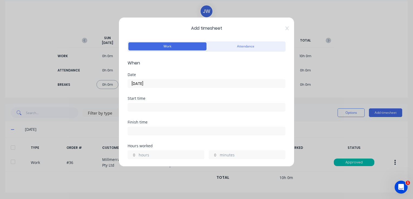
click at [142, 106] on input at bounding box center [206, 107] width 157 height 8
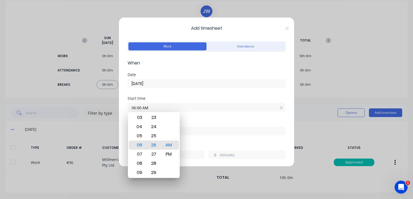
type input "06:00 AM"
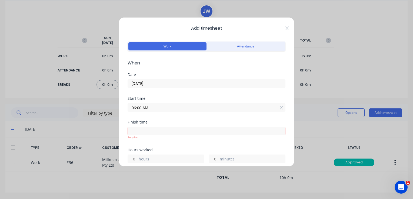
click at [139, 130] on input at bounding box center [206, 131] width 157 height 8
type input "06:26 AM"
type input "0"
type input "26"
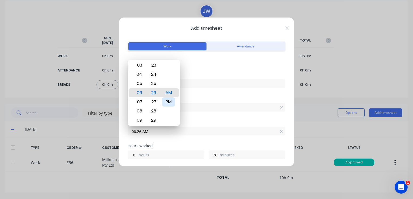
click at [168, 102] on div "PM" at bounding box center [168, 101] width 13 height 9
type input "06:26 PM"
type input "12"
click at [140, 131] on input "06:26 PM" at bounding box center [206, 131] width 157 height 8
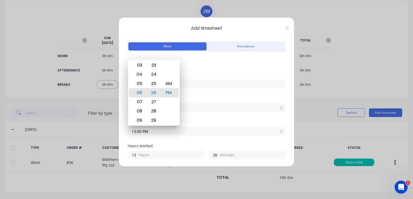
type input "01:00 PM"
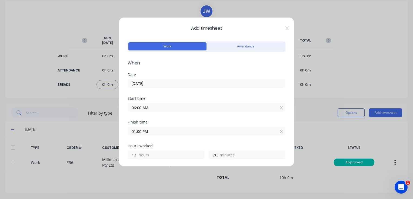
type input "7"
type input "0"
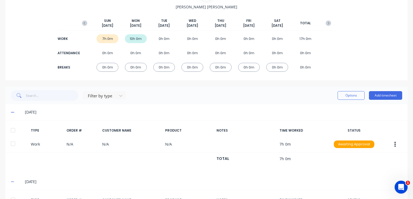
scroll to position [52, 0]
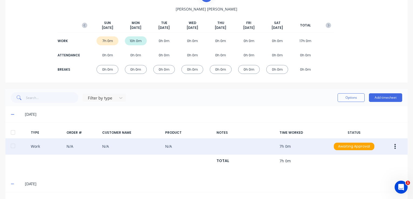
click at [394, 145] on icon "button" at bounding box center [394, 147] width 1 height 6
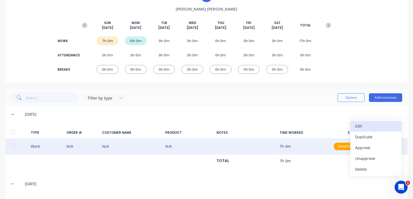
click at [362, 127] on div "Edit" at bounding box center [376, 126] width 42 height 8
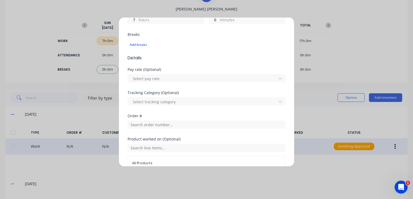
scroll to position [162, 0]
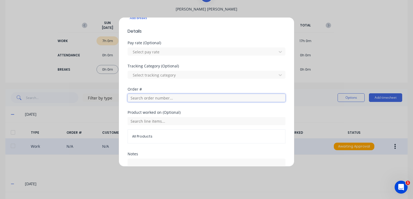
click at [152, 97] on input "text" at bounding box center [206, 98] width 158 height 8
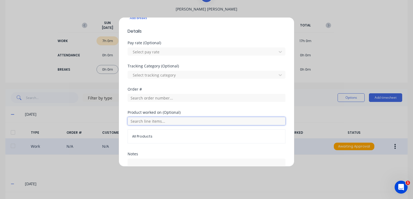
click at [152, 121] on input "text" at bounding box center [206, 121] width 158 height 8
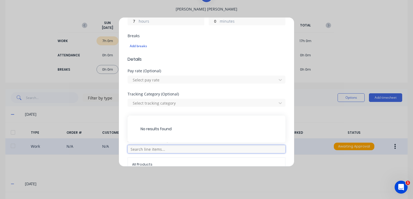
scroll to position [126, 0]
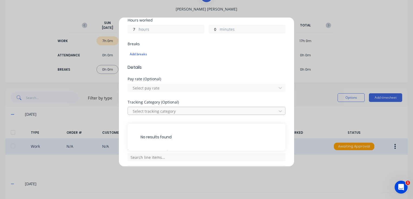
click at [147, 110] on div at bounding box center [203, 111] width 142 height 7
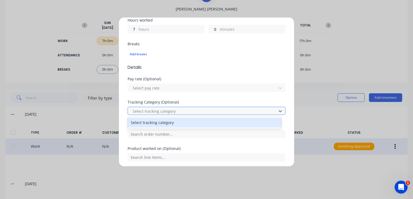
type input "F"
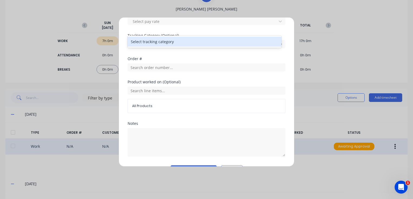
scroll to position [180, 0]
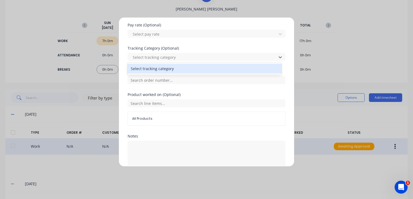
click at [155, 118] on span "All Products" at bounding box center [206, 118] width 149 height 5
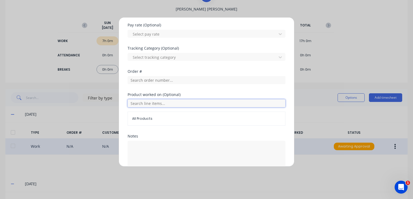
click at [149, 104] on input "text" at bounding box center [206, 103] width 158 height 8
type input "F"
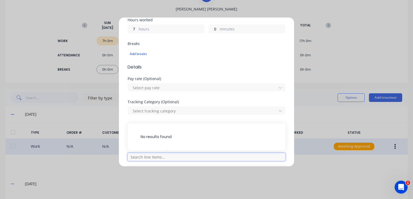
scroll to position [135, 0]
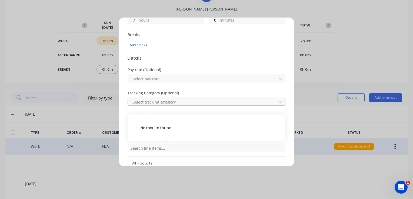
click at [154, 102] on div at bounding box center [203, 102] width 142 height 7
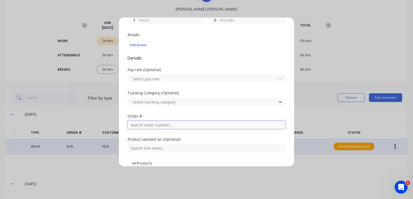
click at [152, 122] on input "text" at bounding box center [206, 125] width 158 height 8
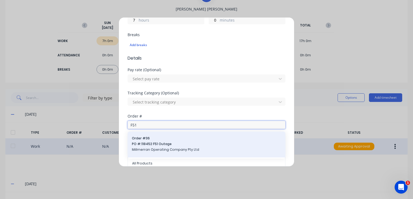
type input "F51"
click at [157, 146] on span "PO #: 118452 F51 Outage" at bounding box center [206, 144] width 149 height 5
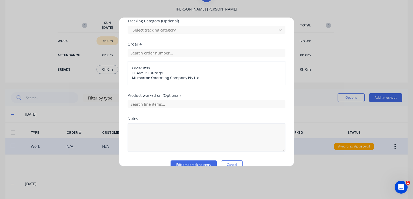
scroll to position [216, 0]
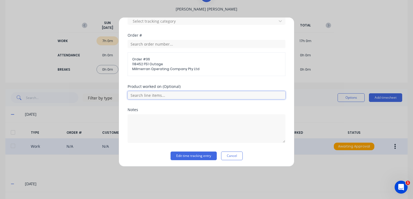
click at [159, 95] on input "text" at bounding box center [206, 95] width 158 height 8
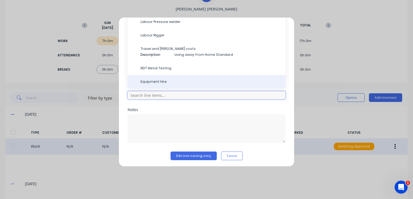
scroll to position [162, 0]
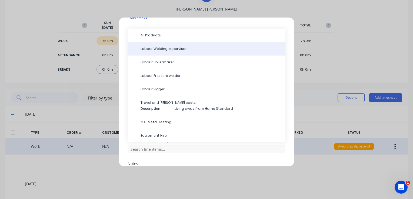
click at [162, 49] on span "Labour Welding supervisor" at bounding box center [210, 48] width 140 height 5
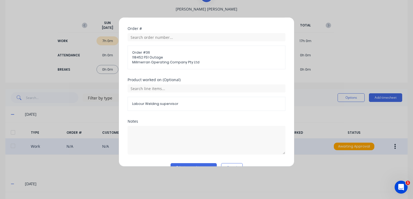
scroll to position [235, 0]
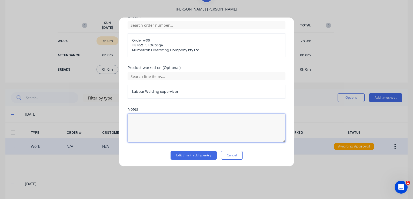
click at [152, 129] on textarea at bounding box center [206, 128] width 158 height 29
type textarea "QA"
click at [271, 153] on div "Edit time tracking entry Cancel" at bounding box center [206, 155] width 158 height 9
click at [193, 154] on button "Edit time tracking entry" at bounding box center [193, 155] width 46 height 9
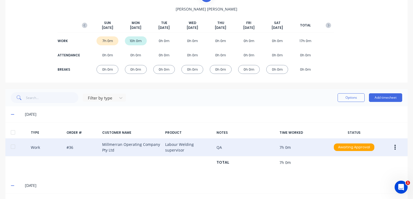
click at [394, 146] on icon "button" at bounding box center [394, 147] width 1 height 6
click at [367, 149] on div "Approve" at bounding box center [376, 149] width 42 height 8
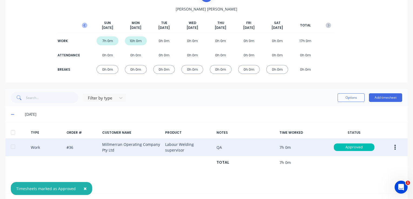
click at [83, 26] on icon "button" at bounding box center [84, 25] width 5 height 5
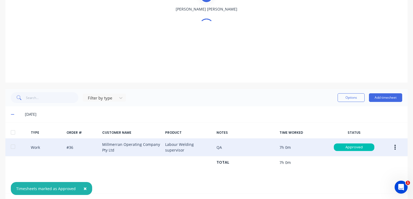
scroll to position [0, 0]
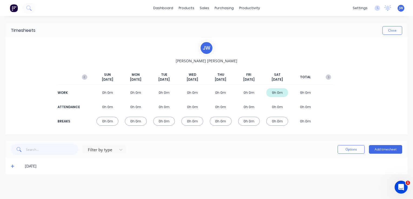
click at [191, 164] on div "[DATE]" at bounding box center [213, 166] width 377 height 6
click at [200, 96] on div "0h 0m" at bounding box center [192, 92] width 22 height 9
click at [190, 77] on span "[DATE]" at bounding box center [192, 79] width 11 height 5
click at [248, 180] on div "Timesheets Close [PERSON_NAME] [PERSON_NAME] [DATE] [DATE] [DATE] [DATE] [DATE]…" at bounding box center [206, 102] width 413 height 172
click at [29, 166] on div "[DATE]" at bounding box center [213, 166] width 377 height 6
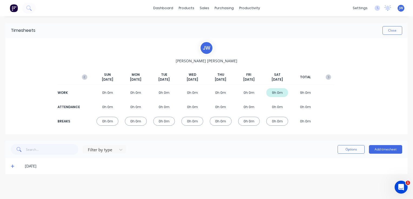
click at [31, 167] on div "[DATE]" at bounding box center [213, 166] width 377 height 6
click at [12, 166] on icon at bounding box center [12, 166] width 3 height 3
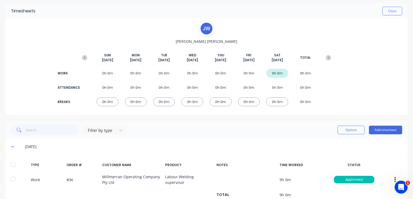
scroll to position [37, 0]
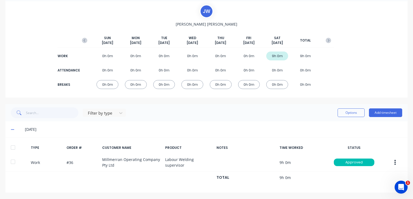
click at [11, 129] on icon at bounding box center [13, 130] width 4 height 4
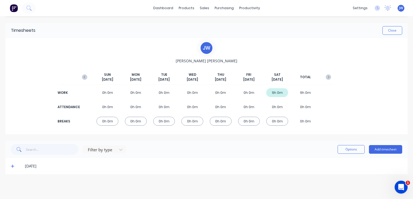
click at [11, 166] on icon at bounding box center [12, 166] width 3 height 3
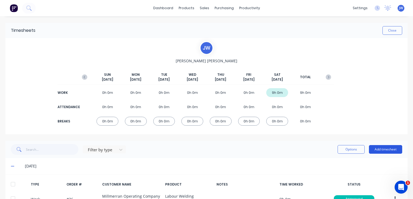
click at [381, 149] on button "Add timesheet" at bounding box center [385, 149] width 33 height 9
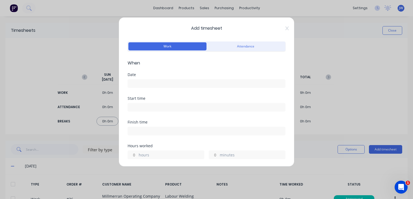
click at [141, 84] on input at bounding box center [206, 84] width 157 height 8
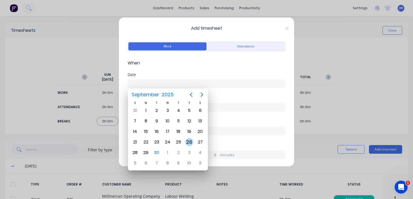
click at [189, 140] on div "26" at bounding box center [189, 142] width 8 height 8
type input "[DATE]"
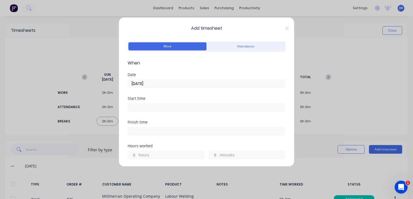
click at [145, 107] on input at bounding box center [206, 107] width 157 height 8
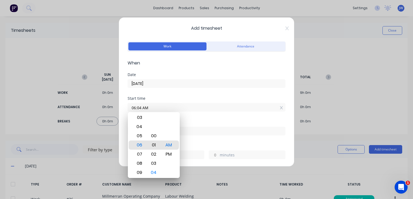
type input "06:00 AM"
click at [156, 146] on div "00" at bounding box center [153, 145] width 13 height 9
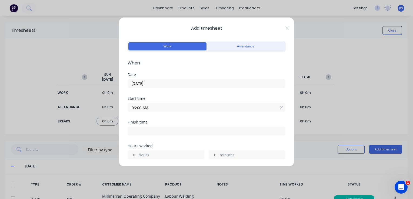
click at [143, 130] on input at bounding box center [206, 131] width 157 height 8
type input "06:30 AM"
type input "0"
type input "30"
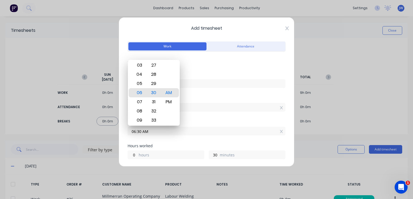
click at [285, 28] on icon at bounding box center [286, 28] width 3 height 4
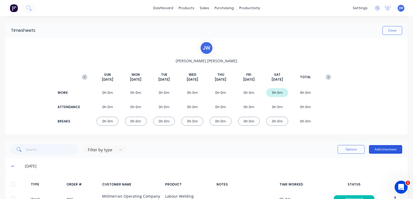
click at [380, 147] on button "Add timesheet" at bounding box center [385, 149] width 33 height 9
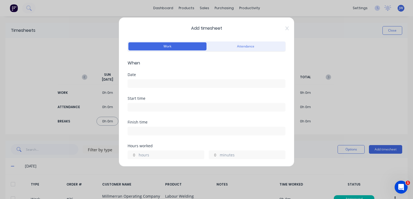
click at [152, 79] on div at bounding box center [206, 83] width 158 height 10
click at [153, 81] on input at bounding box center [206, 84] width 157 height 8
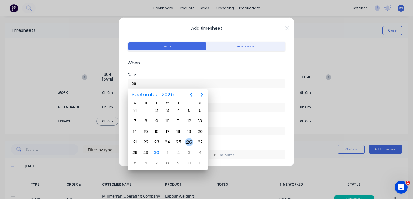
click at [191, 141] on div "26" at bounding box center [189, 142] width 8 height 8
type input "[DATE]"
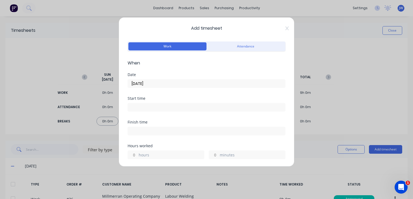
click at [143, 107] on input at bounding box center [206, 107] width 157 height 8
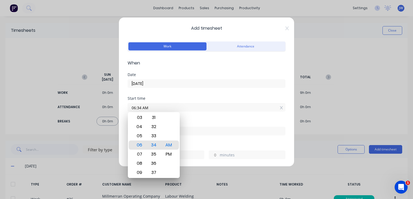
click at [142, 106] on input "06:34 AM" at bounding box center [206, 107] width 157 height 8
type input "06:00 AM"
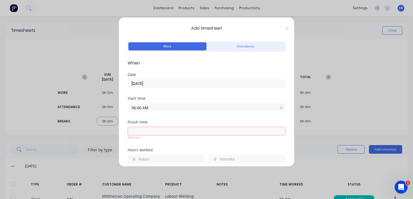
click at [147, 129] on input at bounding box center [206, 131] width 157 height 8
type input "06:34 AM"
type input "0"
type input "34"
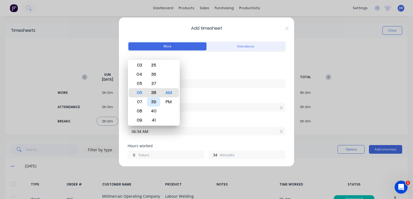
type input "06:38 AM"
type input "38"
type input "10:38 AM"
type input "4"
type input "03:38 AM"
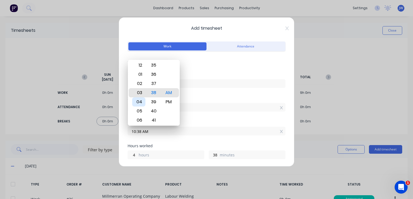
type input "21"
type input "12:38 AM"
type input "18"
type input "02:38 AM"
type input "20"
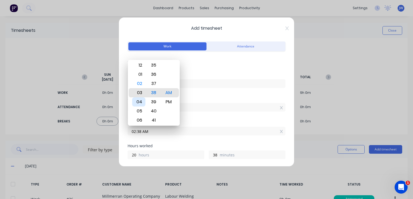
type input "04:38 AM"
type input "22"
type input "02:38 AM"
type input "20"
type input "04:38 AM"
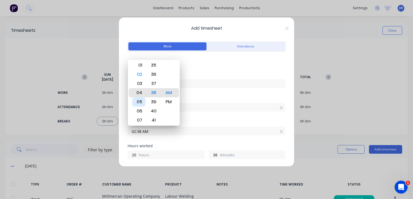
type input "22"
type input "03:38 AM"
type input "21"
type input "02:38 AM"
type input "20"
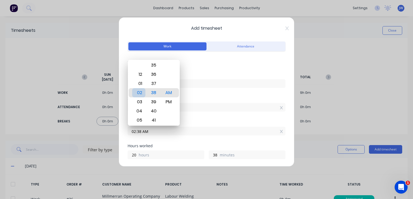
click at [141, 94] on div "02" at bounding box center [138, 92] width 13 height 9
type input "02:32 AM"
type input "32"
type input "02:09 AM"
type input "9"
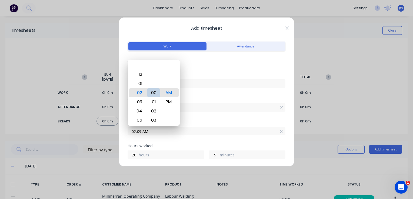
type input "02:00 AM"
type input "0"
click at [155, 93] on div "00" at bounding box center [153, 92] width 13 height 9
click at [171, 102] on div "PM" at bounding box center [168, 101] width 13 height 9
type input "02:00 PM"
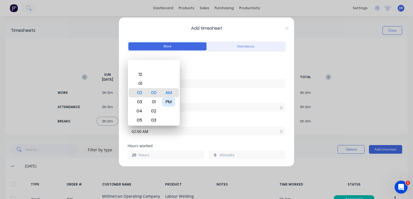
type input "8"
click at [191, 97] on div "Start time" at bounding box center [206, 99] width 158 height 4
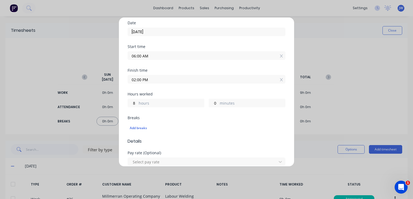
scroll to position [81, 0]
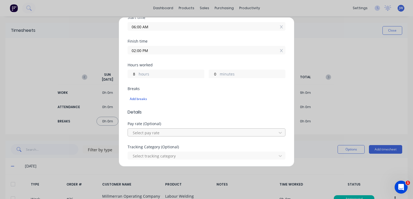
click at [151, 132] on div at bounding box center [203, 133] width 142 height 7
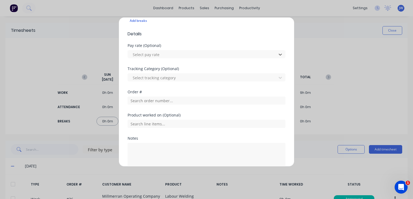
scroll to position [162, 0]
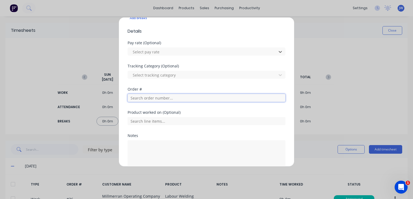
click at [146, 99] on input "text" at bounding box center [206, 98] width 158 height 8
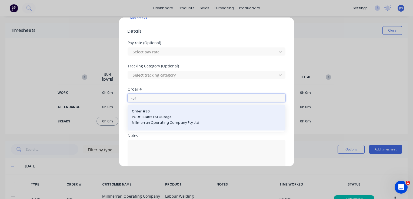
type input "F51"
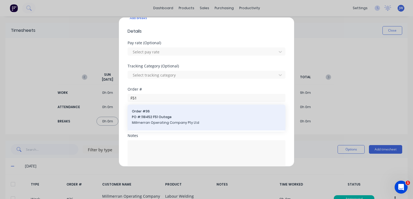
click at [148, 119] on span "PO #: 118452 F51 Outage" at bounding box center [206, 117] width 149 height 5
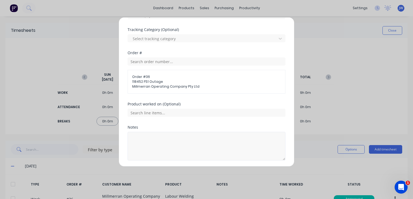
scroll to position [216, 0]
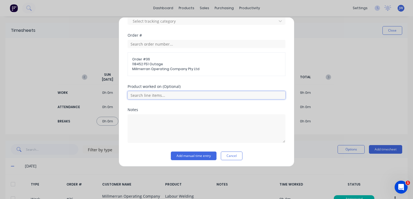
click at [147, 96] on input "text" at bounding box center [206, 95] width 158 height 8
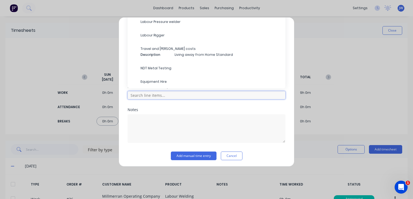
scroll to position [108, 0]
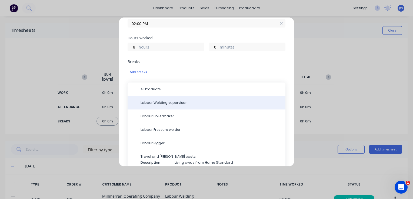
click at [159, 101] on span "Labour Welding supervisor" at bounding box center [210, 102] width 140 height 5
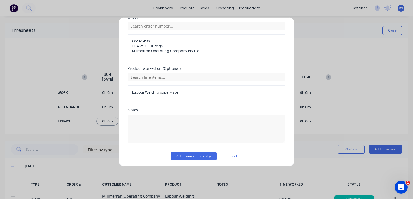
scroll to position [235, 0]
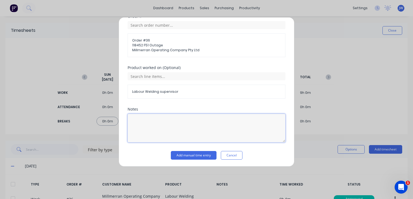
click at [155, 118] on textarea at bounding box center [206, 128] width 158 height 29
click at [154, 120] on textarea "QA" at bounding box center [206, 128] width 158 height 29
click at [166, 133] on textarea "QA" at bounding box center [206, 128] width 158 height 29
click at [217, 133] on textarea "QA" at bounding box center [206, 128] width 158 height 29
type textarea "QA"
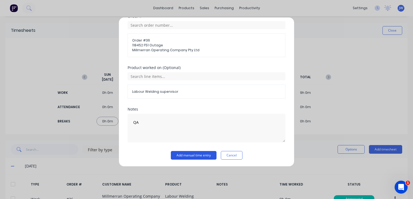
click at [193, 154] on button "Add manual time entry" at bounding box center [194, 155] width 46 height 9
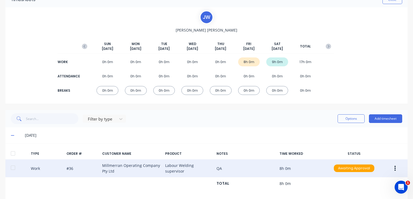
scroll to position [54, 0]
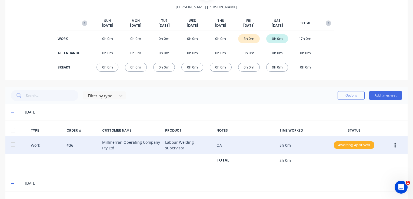
click at [353, 146] on div "Awaiting Approval" at bounding box center [354, 146] width 41 height 8
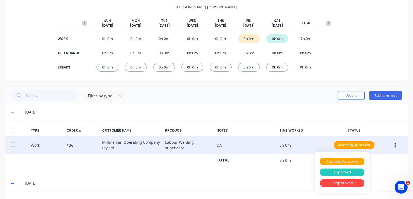
click at [335, 171] on div "Approved" at bounding box center [342, 173] width 44 height 8
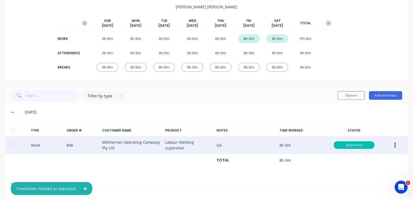
scroll to position [27, 0]
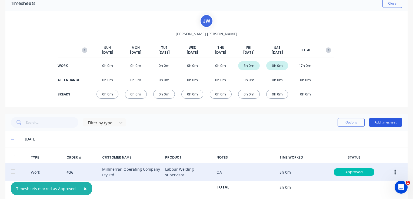
click at [378, 123] on button "Add timesheet" at bounding box center [385, 122] width 33 height 9
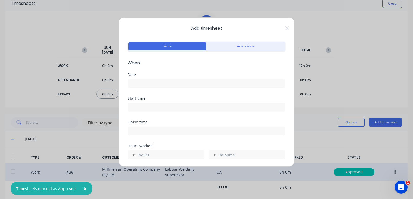
click at [136, 82] on input at bounding box center [206, 84] width 157 height 8
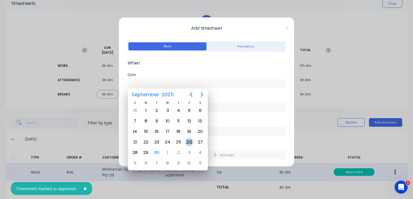
click at [189, 142] on div "26" at bounding box center [189, 142] width 8 height 8
type input "[DATE]"
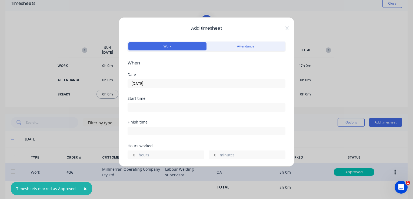
click at [148, 108] on input at bounding box center [206, 107] width 157 height 8
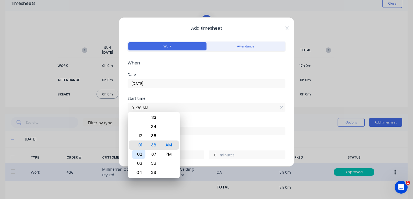
click at [141, 155] on div "02" at bounding box center [138, 154] width 13 height 9
click at [155, 147] on div "00" at bounding box center [153, 145] width 13 height 9
click at [170, 152] on div "PM" at bounding box center [168, 154] width 13 height 9
type input "02:00 PM"
click at [197, 123] on div "Finish time" at bounding box center [206, 122] width 158 height 4
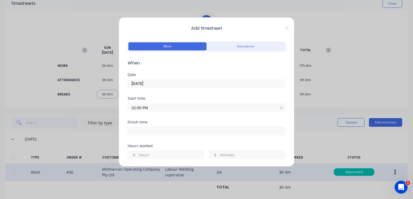
click at [138, 134] on input at bounding box center [206, 131] width 157 height 8
type input "06:37 AM"
type input "16"
type input "37"
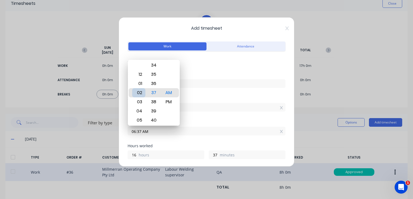
type input "02:37 AM"
type input "12"
type input "04:37 AM"
type input "14"
click at [140, 94] on div "04" at bounding box center [138, 92] width 13 height 9
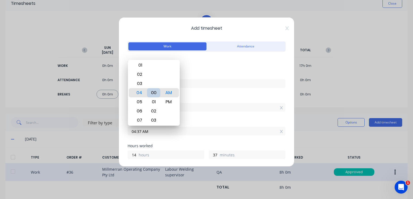
type input "04:00 AM"
type input "0"
click at [153, 93] on div "00" at bounding box center [153, 92] width 13 height 9
click at [171, 104] on div "PM" at bounding box center [168, 101] width 13 height 9
type input "04:00 PM"
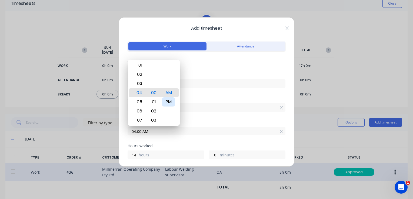
type input "2"
click at [202, 127] on label "04:00 PM" at bounding box center [206, 131] width 158 height 9
click at [202, 127] on input "04:00 PM" at bounding box center [206, 131] width 157 height 8
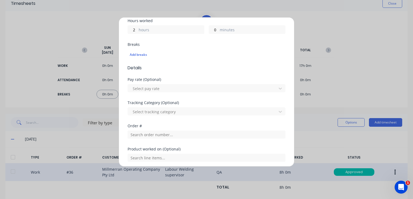
scroll to position [135, 0]
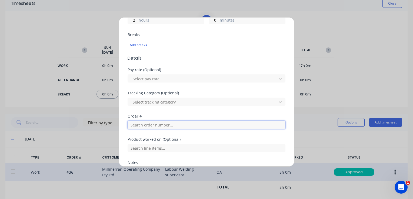
click at [159, 126] on input "text" at bounding box center [206, 125] width 158 height 8
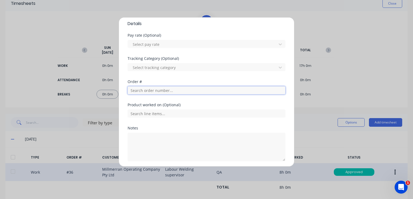
scroll to position [189, 0]
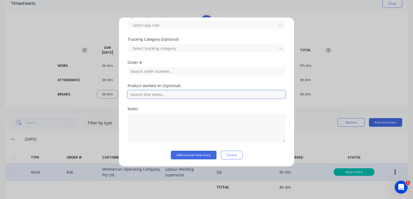
click at [148, 95] on input "text" at bounding box center [206, 94] width 158 height 8
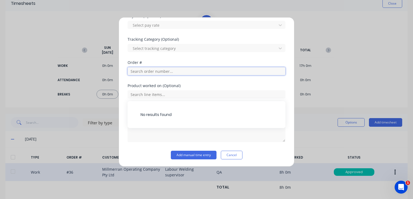
click at [145, 72] on input "text" at bounding box center [206, 71] width 158 height 8
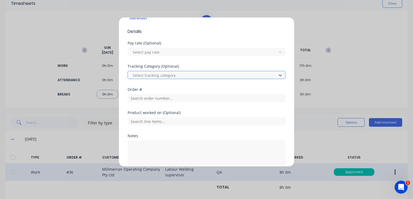
click at [150, 75] on div at bounding box center [203, 75] width 142 height 7
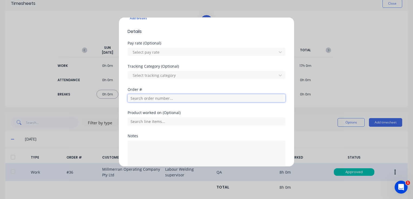
click at [143, 100] on input "text" at bounding box center [206, 98] width 158 height 8
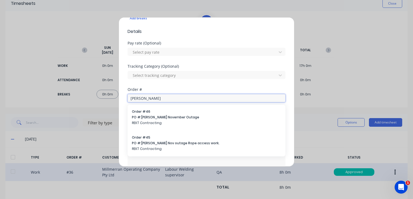
type input "[PERSON_NAME]"
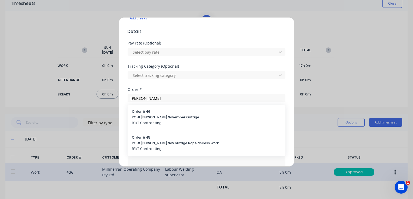
click at [150, 121] on span "REKT Contracting" at bounding box center [206, 123] width 149 height 5
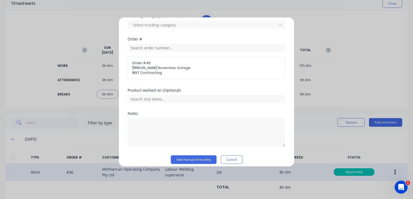
scroll to position [216, 0]
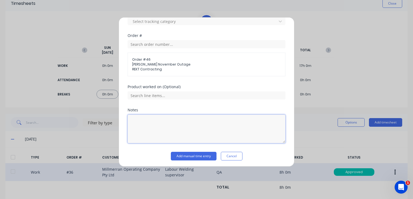
click at [137, 124] on textarea at bounding box center [206, 129] width 158 height 29
click at [175, 124] on textarea "Planning, quoting" at bounding box center [206, 129] width 158 height 29
type textarea "Planning, quoting"
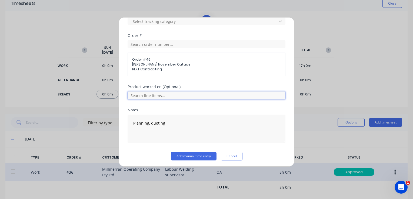
click at [154, 96] on input "text" at bounding box center [206, 96] width 158 height 8
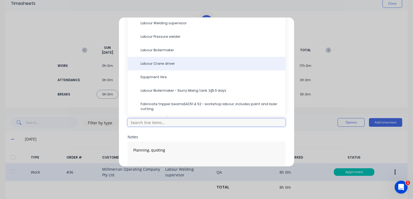
scroll to position [135, 0]
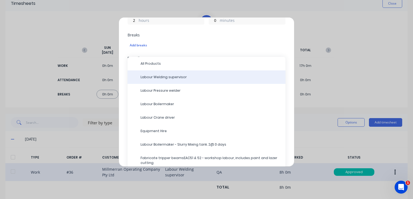
click at [163, 78] on span "Labour Welding supervisor" at bounding box center [210, 77] width 140 height 5
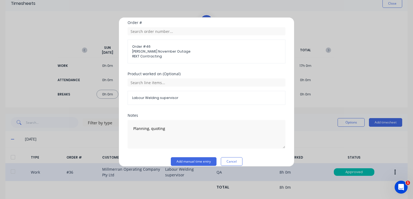
scroll to position [235, 0]
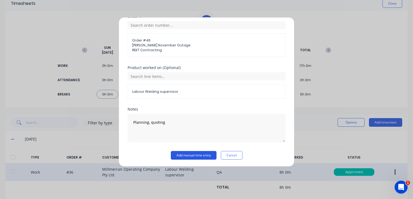
click at [189, 153] on button "Add manual time entry" at bounding box center [194, 155] width 46 height 9
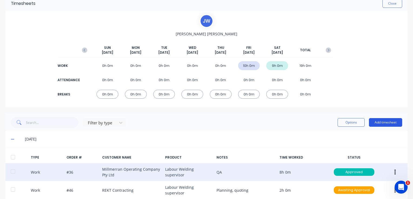
click at [376, 123] on button "Add timesheet" at bounding box center [385, 122] width 33 height 9
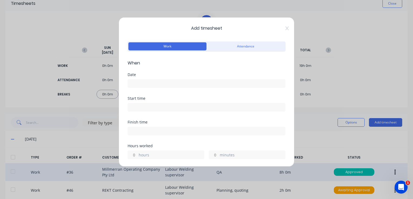
click at [154, 75] on div "Date" at bounding box center [206, 75] width 158 height 4
click at [153, 84] on input at bounding box center [206, 84] width 157 height 8
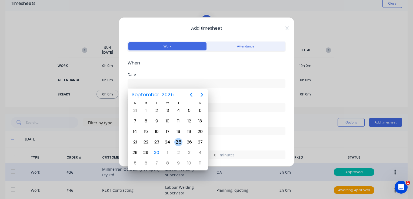
click at [177, 142] on div "25" at bounding box center [178, 142] width 8 height 8
type input "[DATE]"
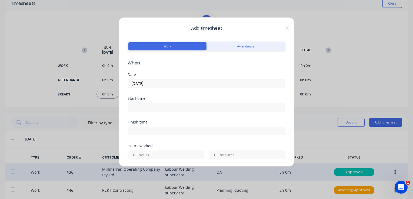
click at [140, 109] on input at bounding box center [206, 107] width 157 height 8
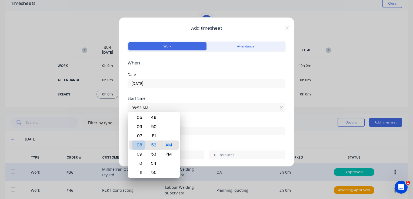
click at [141, 145] on div "08" at bounding box center [138, 145] width 13 height 9
type input "08:00 AM"
click at [157, 146] on div "00" at bounding box center [153, 145] width 13 height 9
click at [169, 148] on div "AM" at bounding box center [168, 145] width 13 height 9
click at [236, 124] on div "Finish time" at bounding box center [206, 122] width 158 height 4
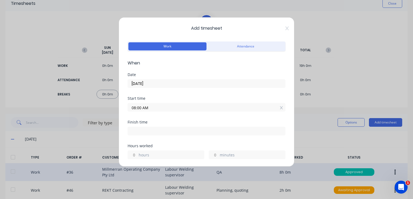
click at [138, 133] on input at bounding box center [206, 131] width 157 height 8
type input "06:49 AM"
type input "22"
type input "49"
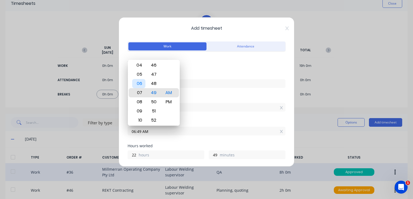
type input "07:49 AM"
type input "23"
type input "09:49 AM"
type input "1"
click at [139, 102] on div "10" at bounding box center [138, 101] width 13 height 9
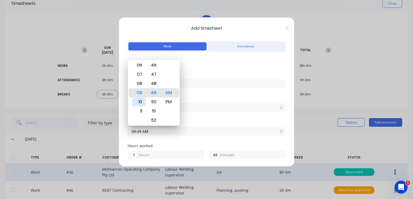
type input "10:49 AM"
type input "2"
type input "10:18 AM"
type input "18"
type input "10:01 AM"
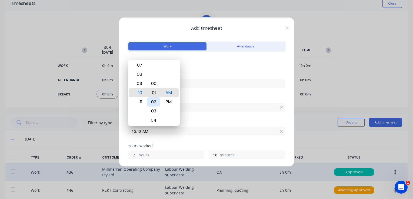
type input "1"
type input "10:00 AM"
type input "0"
click at [154, 90] on div "00" at bounding box center [153, 92] width 13 height 9
click at [208, 118] on div "Start time 08:00 AM" at bounding box center [206, 109] width 158 height 24
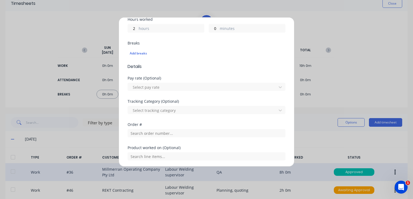
scroll to position [135, 0]
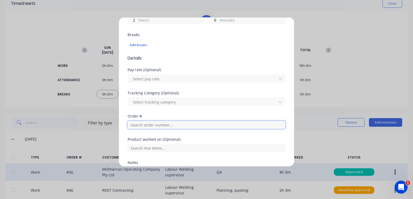
click at [149, 126] on input "text" at bounding box center [206, 125] width 158 height 8
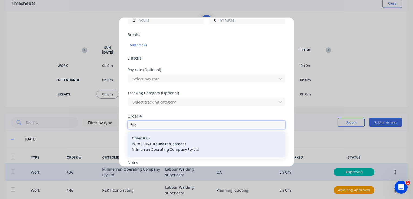
type input "fire"
click at [160, 146] on span "PO #: 118153 Fire line realignment" at bounding box center [206, 144] width 149 height 5
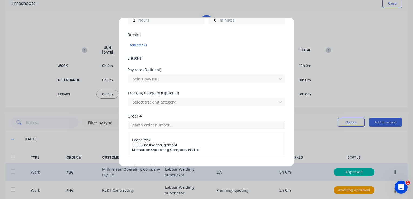
scroll to position [189, 0]
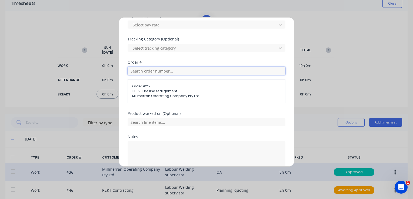
click at [160, 69] on input "text" at bounding box center [206, 71] width 158 height 8
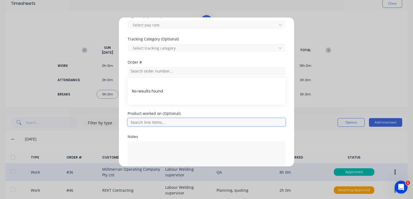
click at [147, 125] on input "text" at bounding box center [206, 122] width 158 height 8
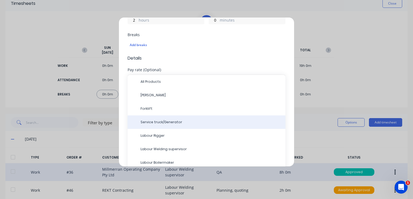
scroll to position [162, 0]
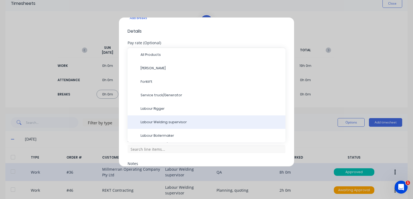
click at [169, 121] on span "Labour Welding supervisor" at bounding box center [210, 122] width 140 height 5
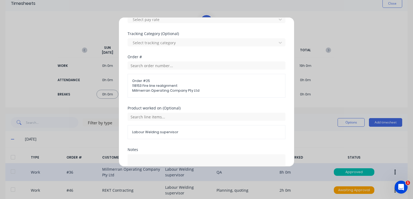
scroll to position [235, 0]
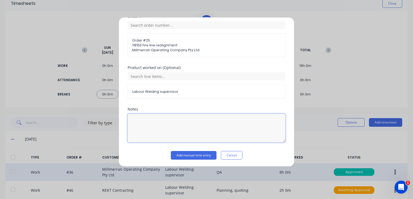
click at [145, 119] on textarea at bounding box center [206, 128] width 158 height 29
type textarea "Q"
click at [255, 151] on div "Add manual time entry Cancel" at bounding box center [206, 155] width 158 height 9
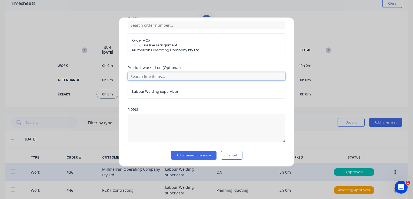
click at [159, 77] on input "text" at bounding box center [206, 76] width 158 height 8
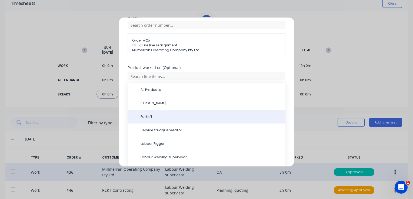
click at [236, 116] on span "Forklift" at bounding box center [210, 117] width 140 height 5
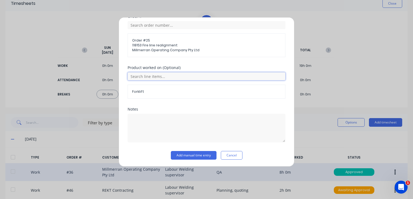
click at [156, 77] on input "text" at bounding box center [206, 76] width 158 height 8
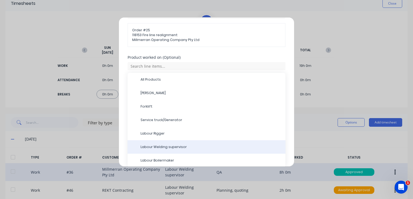
click at [165, 146] on span "Labour Welding supervisor" at bounding box center [210, 147] width 140 height 5
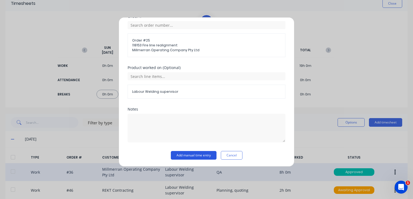
click at [186, 153] on button "Add manual time entry" at bounding box center [194, 155] width 46 height 9
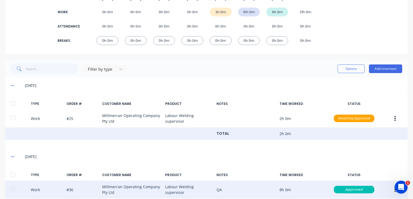
scroll to position [81, 0]
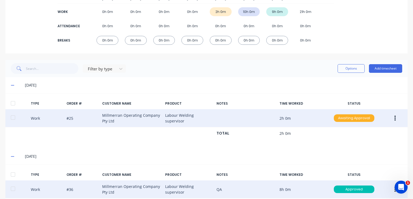
click at [348, 116] on div "Awaiting Approval" at bounding box center [354, 119] width 41 height 8
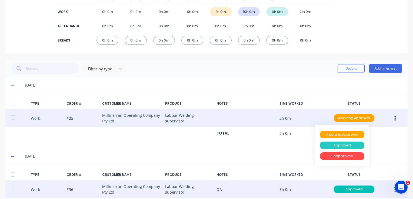
click at [338, 146] on div "Approved" at bounding box center [342, 146] width 44 height 8
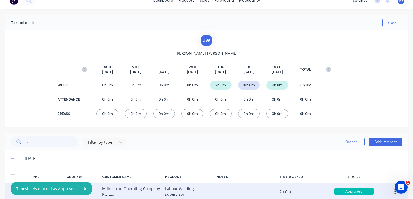
scroll to position [0, 0]
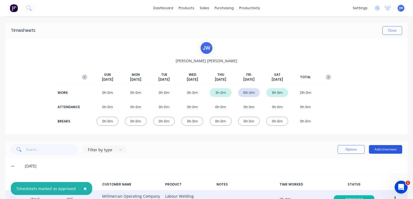
click at [382, 145] on button "Add timesheet" at bounding box center [385, 149] width 33 height 9
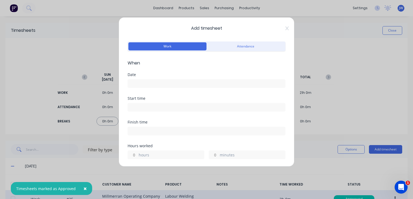
click at [143, 82] on input at bounding box center [206, 84] width 157 height 8
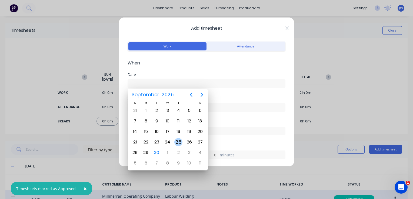
click at [179, 142] on div "25" at bounding box center [178, 142] width 8 height 8
type input "[DATE]"
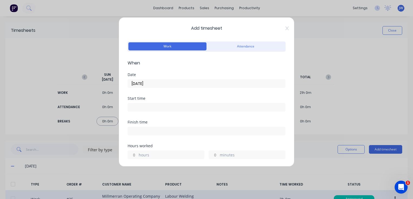
click at [148, 106] on input at bounding box center [206, 107] width 157 height 8
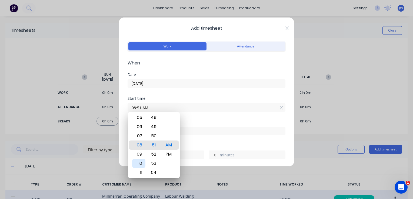
click at [140, 162] on div "10" at bounding box center [138, 163] width 13 height 9
type input "10:00 AM"
click at [153, 146] on div "00" at bounding box center [153, 145] width 13 height 9
click at [182, 133] on input at bounding box center [206, 131] width 157 height 8
type input "06:51 AM"
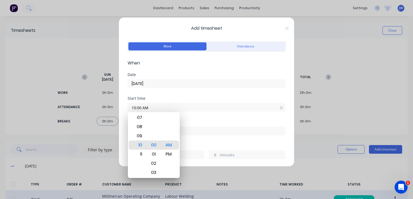
type input "20"
type input "51"
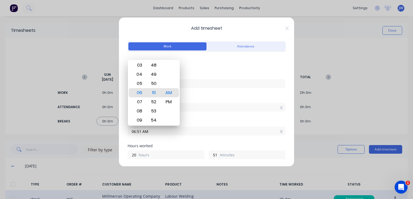
click at [217, 109] on input "10:00 AM" at bounding box center [206, 107] width 157 height 8
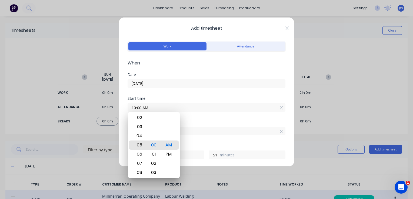
type input "05:00 AM"
type input "1"
type input "12:00 AM"
type input "6"
type input "01:00 AM"
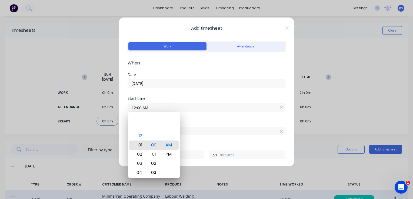
type input "5"
click at [140, 145] on div "01" at bounding box center [138, 145] width 13 height 9
click at [168, 154] on div "PM" at bounding box center [168, 154] width 13 height 9
type input "01:00 PM"
type input "17"
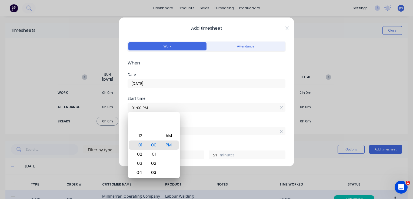
click at [209, 126] on div "06:51 AM" at bounding box center [206, 131] width 158 height 10
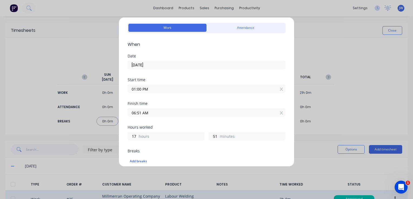
scroll to position [27, 0]
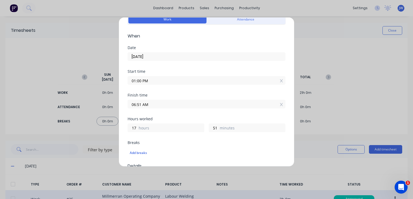
click at [141, 104] on input "06:51 AM" at bounding box center [206, 104] width 157 height 8
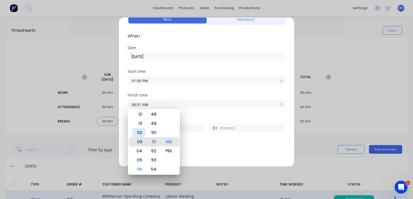
type input "03:51 AM"
type input "14"
click at [142, 123] on div "01" at bounding box center [138, 123] width 13 height 9
type input "01:51 AM"
type input "12"
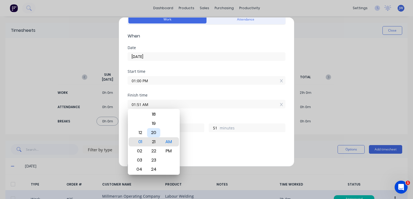
type input "01:21 AM"
type input "21"
type input "01:00 AM"
type input "0"
click at [158, 143] on div "00" at bounding box center [153, 141] width 13 height 9
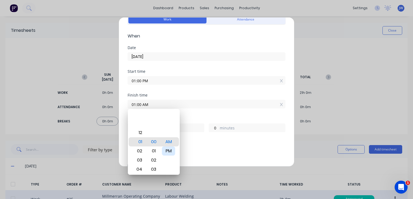
click at [173, 150] on div "PM" at bounding box center [168, 151] width 13 height 9
type input "01:00 PM"
type input "0"
click at [135, 79] on input "01:00 PM" at bounding box center [206, 80] width 157 height 8
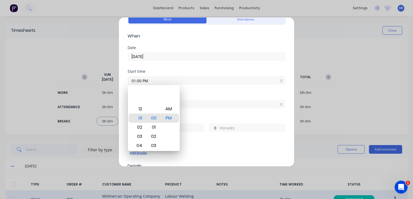
click at [229, 150] on div "Add breaks" at bounding box center [206, 153] width 153 height 7
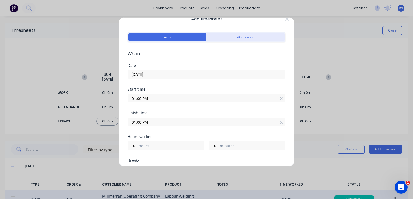
scroll to position [0, 0]
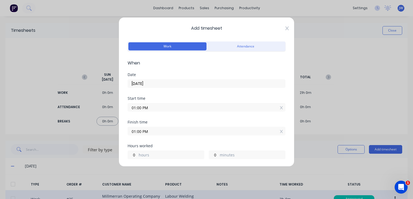
click at [285, 28] on icon at bounding box center [286, 28] width 3 height 4
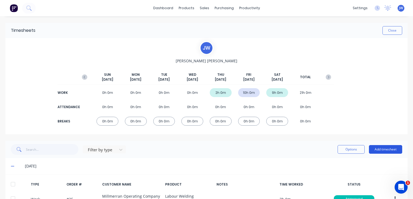
click at [378, 149] on button "Add timesheet" at bounding box center [385, 149] width 33 height 9
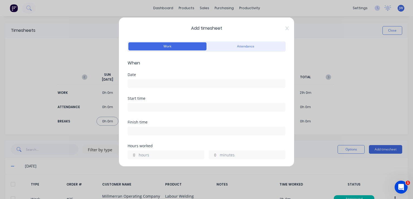
click at [146, 82] on input at bounding box center [206, 84] width 157 height 8
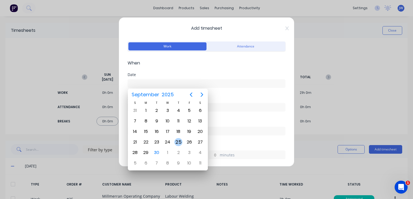
click at [179, 139] on div "25" at bounding box center [178, 142] width 8 height 8
type input "[DATE]"
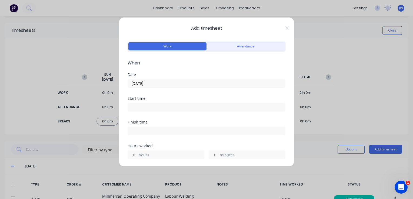
click at [138, 110] on input at bounding box center [206, 107] width 157 height 8
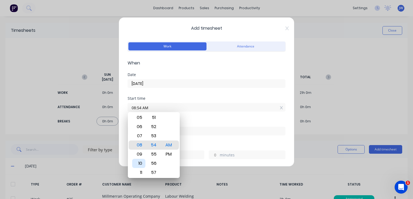
click at [139, 163] on div "10" at bounding box center [138, 163] width 13 height 9
type input "10:00 AM"
click at [155, 147] on div "00" at bounding box center [153, 145] width 13 height 9
click at [200, 139] on div "Finish time" at bounding box center [206, 132] width 158 height 24
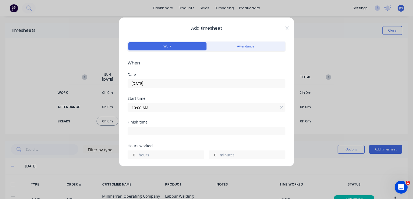
click at [137, 132] on input at bounding box center [206, 131] width 157 height 8
type input "06:54 AM"
type input "20"
type input "54"
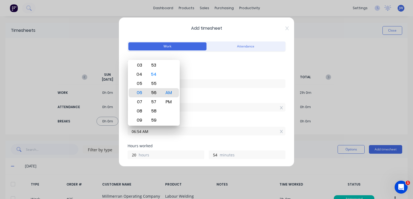
type input "06:56 AM"
type input "56"
type input "10:56 AM"
type input "0"
type input "01:56 AM"
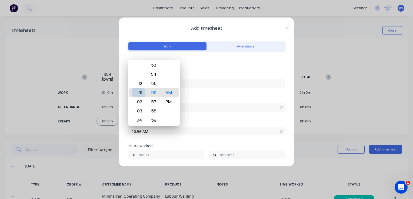
type input "15"
click at [137, 94] on div "01" at bounding box center [138, 92] width 13 height 9
type input "01:54 AM"
type input "54"
type input "01:14 AM"
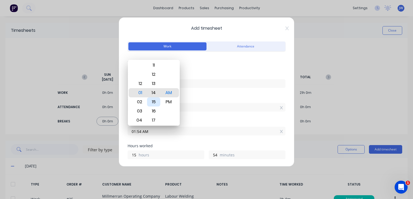
type input "14"
type input "01:00 AM"
type input "0"
click at [156, 93] on div "00" at bounding box center [153, 92] width 13 height 9
click at [172, 102] on div "PM" at bounding box center [168, 101] width 13 height 9
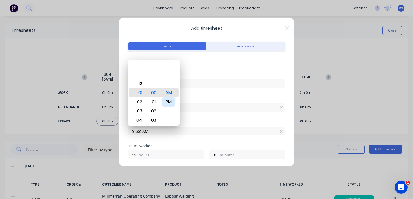
type input "01:00 PM"
type input "3"
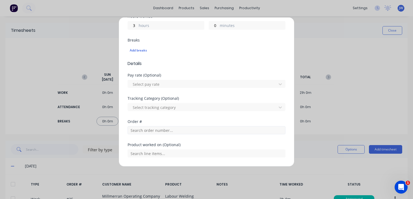
scroll to position [135, 0]
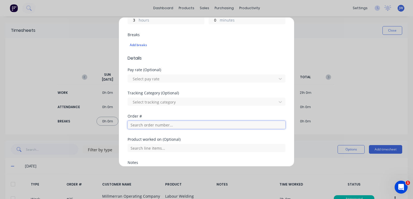
click at [147, 123] on input "text" at bounding box center [206, 125] width 158 height 8
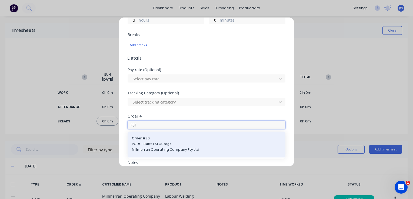
type input "F51"
click at [155, 146] on span "PO #: 118452 F51 Outage" at bounding box center [206, 144] width 149 height 5
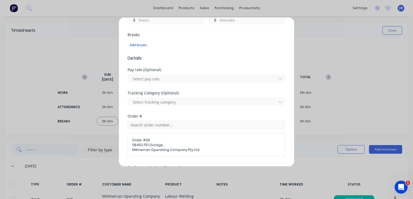
scroll to position [162, 0]
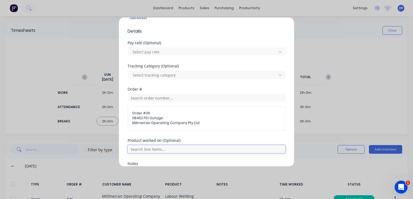
click at [146, 149] on input "text" at bounding box center [206, 149] width 158 height 8
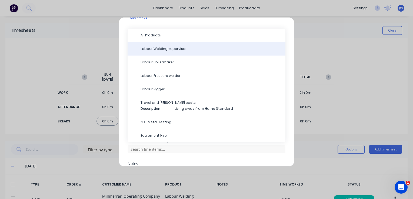
click at [165, 50] on span "Labour Welding supervisor" at bounding box center [210, 48] width 140 height 5
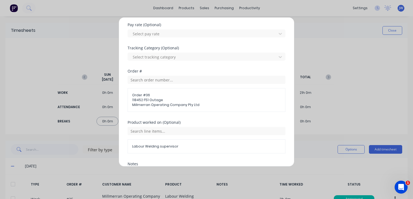
scroll to position [216, 0]
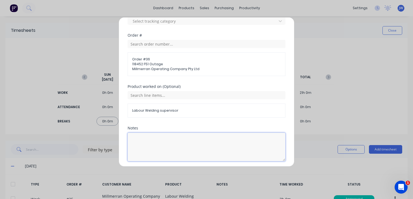
click at [141, 137] on textarea at bounding box center [206, 147] width 158 height 29
drag, startPoint x: 179, startPoint y: 144, endPoint x: 192, endPoint y: 153, distance: 15.9
click at [179, 144] on textarea at bounding box center [206, 147] width 158 height 29
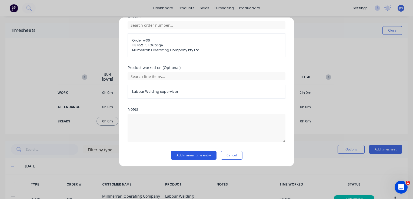
click at [193, 155] on button "Add manual time entry" at bounding box center [194, 155] width 46 height 9
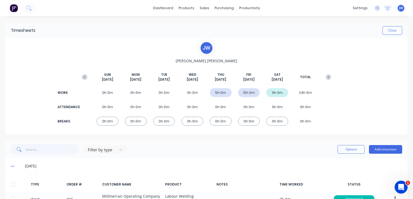
scroll to position [81, 0]
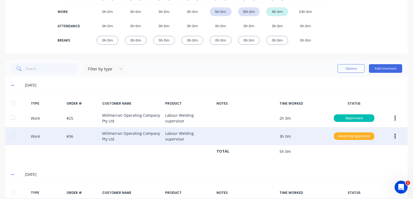
click at [344, 137] on div "Awaiting Approval" at bounding box center [354, 137] width 41 height 8
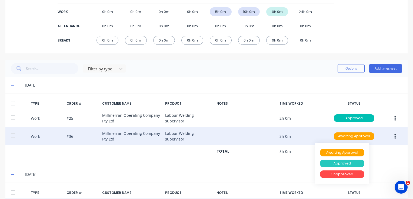
click at [346, 163] on div "Approved" at bounding box center [342, 164] width 44 height 8
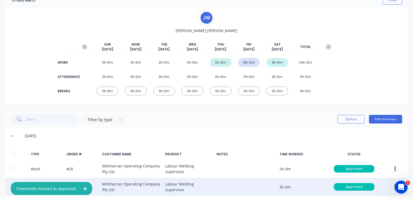
scroll to position [27, 0]
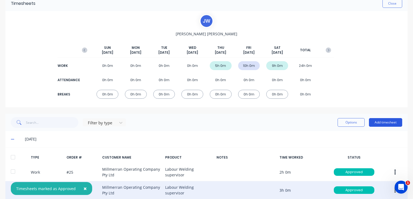
click at [381, 123] on button "Add timesheet" at bounding box center [385, 122] width 33 height 9
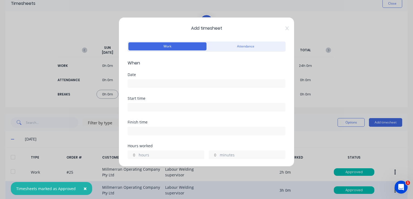
click at [150, 82] on input at bounding box center [206, 84] width 157 height 8
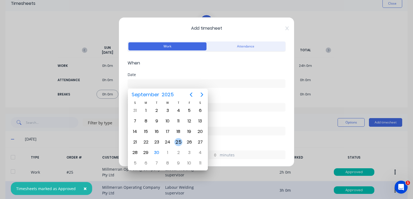
click at [178, 138] on div "25" at bounding box center [178, 142] width 8 height 8
type input "[DATE]"
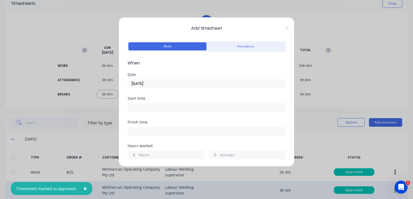
click at [141, 107] on input at bounding box center [206, 107] width 157 height 8
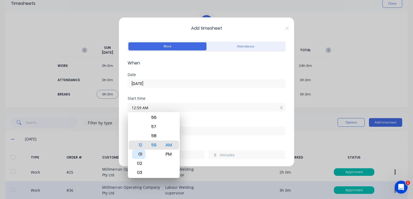
click at [139, 155] on div "01" at bounding box center [138, 154] width 13 height 9
click at [156, 144] on div "00" at bounding box center [153, 145] width 13 height 9
click at [170, 153] on div "PM" at bounding box center [168, 154] width 13 height 9
type input "01:00 PM"
click at [208, 142] on div "Finish time" at bounding box center [206, 132] width 158 height 24
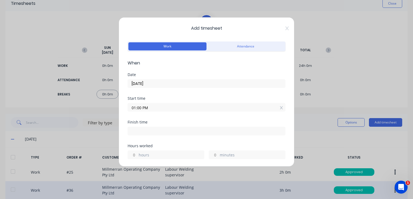
click at [146, 131] on input at bounding box center [206, 131] width 157 height 8
type input "06:55 AM"
type input "17"
type input "55"
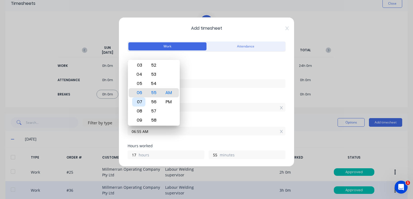
type input "08:55 AM"
type input "19"
type input "03:55 AM"
type input "14"
type input "02:55 AM"
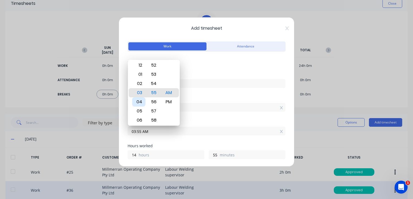
type input "13"
type input "02:50 AM"
type input "50"
type input "02:10 AM"
type input "10"
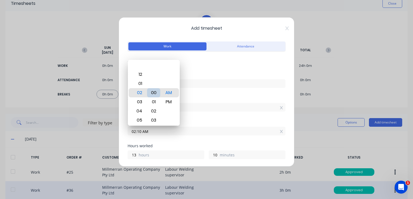
type input "02:00 AM"
type input "0"
click at [173, 103] on div "PM" at bounding box center [168, 101] width 13 height 9
type input "02:00 PM"
type input "1"
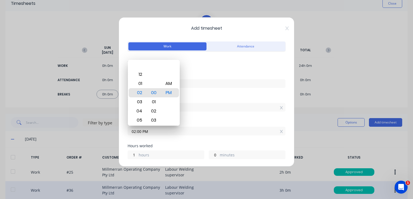
click at [238, 98] on div "Start time" at bounding box center [206, 99] width 158 height 4
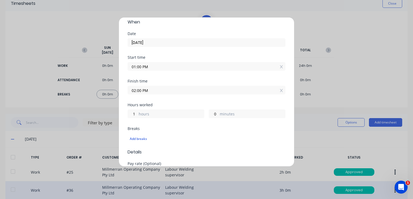
scroll to position [0, 0]
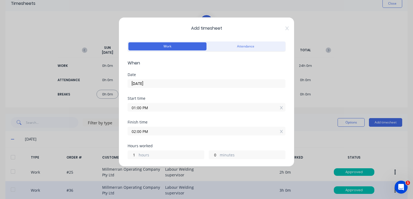
click at [134, 130] on input "02:00 PM" at bounding box center [206, 131] width 157 height 8
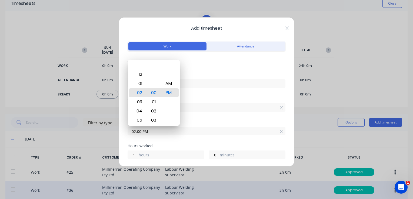
click at [136, 132] on input "02:00 PM" at bounding box center [206, 131] width 157 height 8
click at [232, 129] on input "17:00 PM" at bounding box center [206, 131] width 157 height 8
type input "05:00 PM"
type input "4"
click at [210, 120] on div "Finish time" at bounding box center [206, 122] width 158 height 4
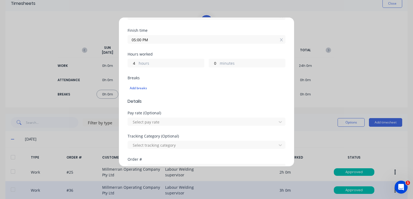
scroll to position [108, 0]
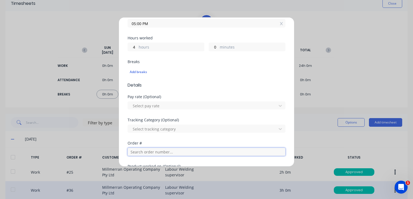
click at [143, 151] on input "text" at bounding box center [206, 152] width 158 height 8
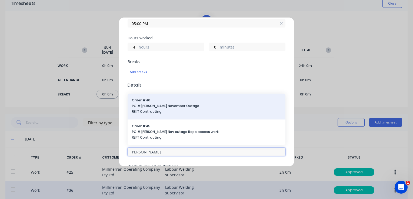
type input "[PERSON_NAME]"
click at [156, 108] on span "PO #: [PERSON_NAME] November Outage" at bounding box center [206, 106] width 149 height 5
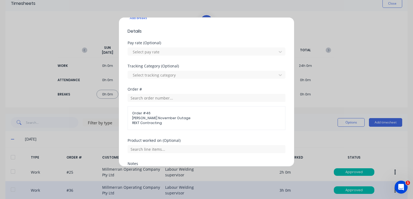
scroll to position [189, 0]
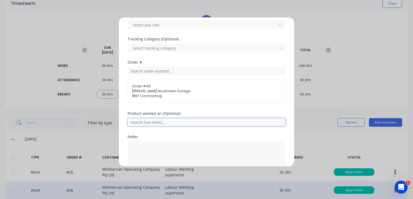
click at [148, 122] on input "text" at bounding box center [206, 122] width 158 height 8
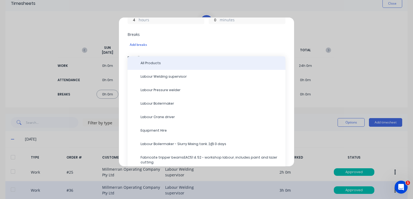
scroll to position [135, 0]
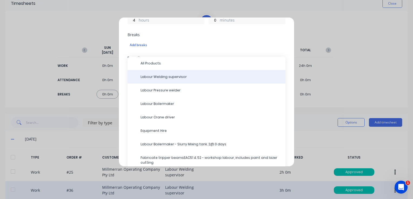
click at [161, 78] on span "Labour Welding supervisor" at bounding box center [210, 77] width 140 height 5
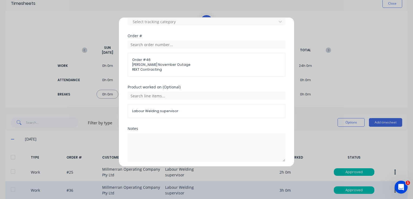
scroll to position [216, 0]
click at [149, 145] on textarea at bounding box center [206, 147] width 158 height 29
click at [206, 146] on textarea "Planning, quoting" at bounding box center [206, 147] width 158 height 29
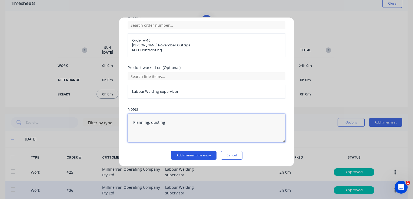
type textarea "Planning, quoting"
click at [193, 153] on button "Add manual time entry" at bounding box center [194, 155] width 46 height 9
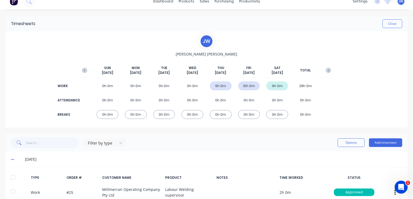
scroll to position [0, 0]
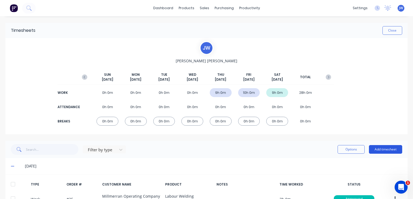
click at [381, 151] on button "Add timesheet" at bounding box center [385, 149] width 33 height 9
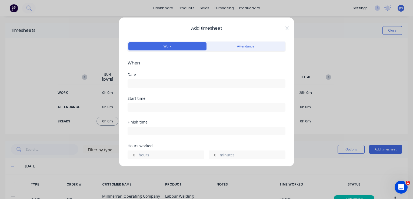
click at [147, 80] on input at bounding box center [206, 84] width 157 height 8
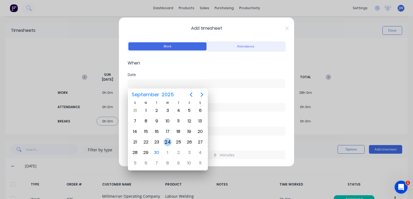
click at [167, 141] on div "24" at bounding box center [167, 142] width 8 height 8
type input "[DATE]"
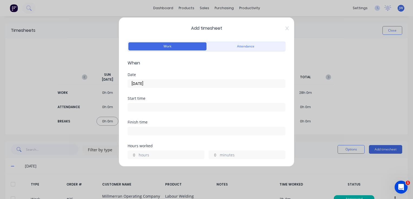
click at [143, 106] on input at bounding box center [206, 107] width 157 height 8
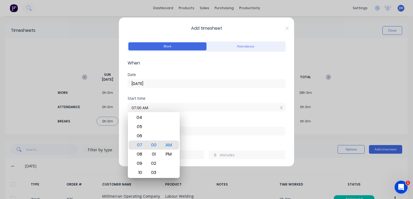
click at [135, 106] on input "07:00 AM" at bounding box center [206, 107] width 157 height 8
type input "06:00 AM"
click at [194, 136] on div "Finish time" at bounding box center [206, 132] width 158 height 24
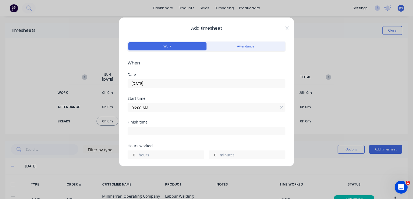
click at [153, 130] on input at bounding box center [206, 131] width 157 height 8
type input "07:01 AM"
type input "1"
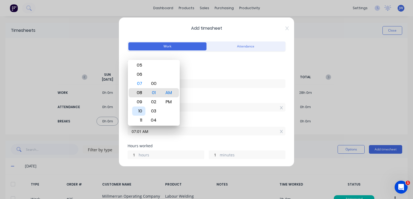
type input "08:01 AM"
type input "2"
click at [140, 117] on div "11" at bounding box center [138, 120] width 13 height 9
type input "11:01 AM"
type input "5"
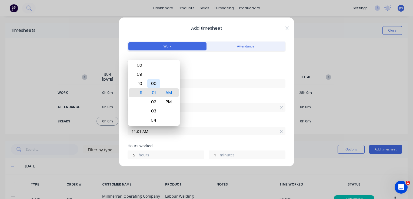
click at [157, 83] on div "00" at bounding box center [153, 83] width 13 height 9
type input "11:00 AM"
type input "0"
click at [214, 104] on input "06:00 AM" at bounding box center [206, 107] width 157 height 8
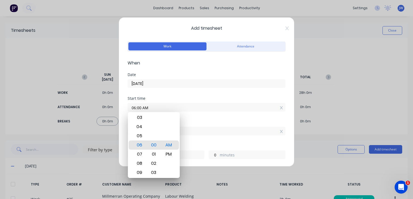
click at [214, 110] on input "06:00 AM" at bounding box center [206, 107] width 157 height 8
click at [207, 126] on div "11:00 AM" at bounding box center [206, 131] width 158 height 10
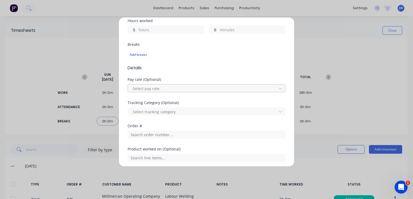
scroll to position [135, 0]
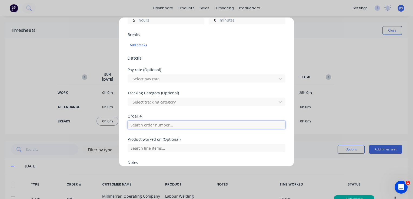
click at [157, 127] on input "text" at bounding box center [206, 125] width 158 height 8
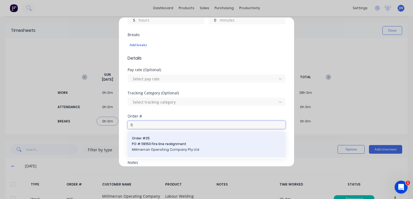
type input "fi"
click at [165, 147] on span "Millmerran Operating Company Pty Ltd" at bounding box center [206, 149] width 149 height 5
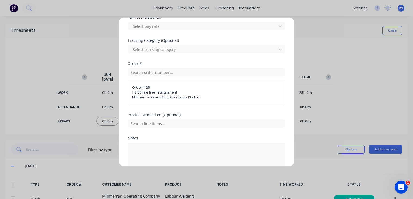
scroll to position [189, 0]
click at [160, 124] on input "text" at bounding box center [206, 122] width 158 height 8
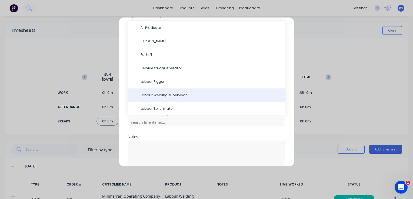
click at [163, 93] on span "Labour Welding supervisor" at bounding box center [210, 95] width 140 height 5
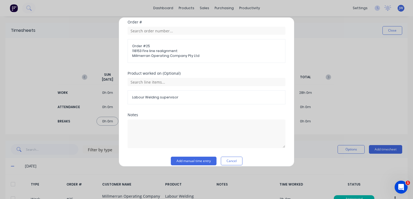
scroll to position [235, 0]
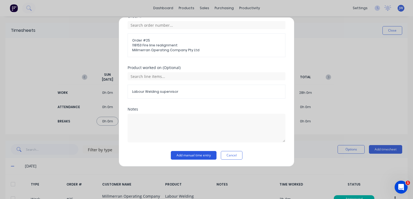
click at [191, 155] on button "Add manual time entry" at bounding box center [194, 155] width 46 height 9
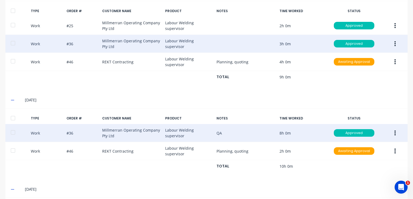
scroll to position [270, 0]
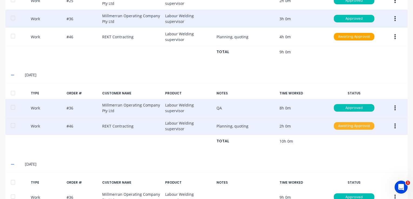
click at [350, 124] on div "Awaiting Approval" at bounding box center [354, 126] width 41 height 8
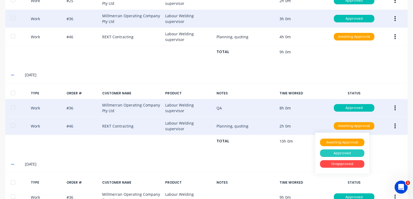
click at [337, 152] on div "Approved" at bounding box center [342, 154] width 44 height 8
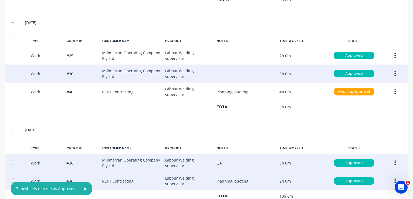
scroll to position [162, 0]
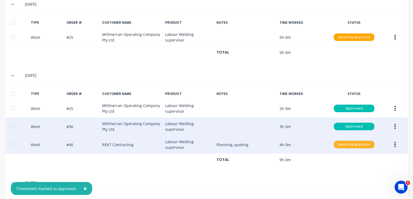
click at [345, 143] on div "Awaiting Approval" at bounding box center [354, 145] width 41 height 8
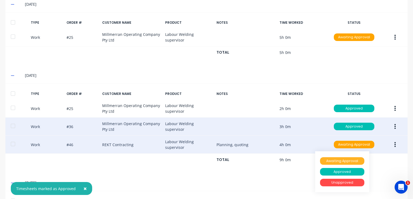
click at [337, 172] on div "Approved" at bounding box center [342, 172] width 44 height 8
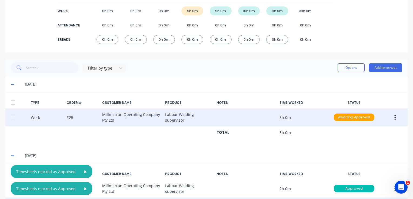
scroll to position [81, 0]
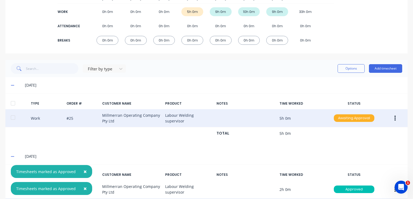
click at [344, 117] on div "Awaiting Approval" at bounding box center [354, 119] width 41 height 8
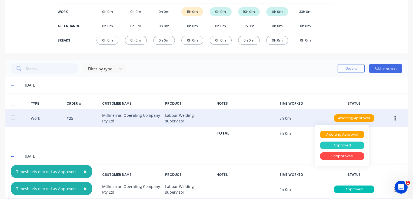
click at [345, 146] on div "Approved" at bounding box center [342, 146] width 44 height 8
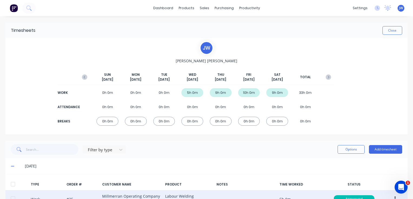
scroll to position [0, 0]
click at [379, 152] on button "Add timesheet" at bounding box center [385, 149] width 33 height 9
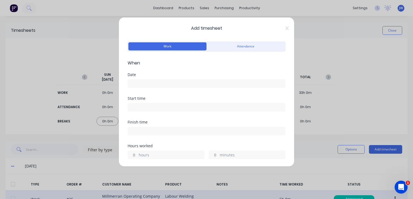
click at [147, 75] on div "Date" at bounding box center [206, 75] width 158 height 4
click at [143, 88] on div "Date" at bounding box center [206, 85] width 158 height 24
click at [146, 76] on div "Date" at bounding box center [206, 75] width 158 height 4
click at [148, 82] on input at bounding box center [206, 84] width 157 height 8
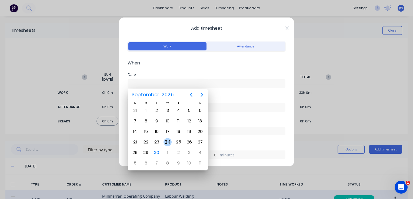
click at [170, 139] on div "24" at bounding box center [167, 142] width 8 height 8
type input "[DATE]"
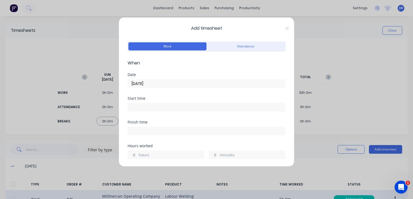
click at [150, 105] on input at bounding box center [206, 107] width 157 height 8
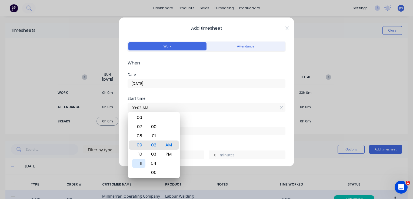
click at [141, 163] on div "11" at bounding box center [138, 163] width 13 height 9
type input "11:00 AM"
click at [153, 146] on div "00" at bounding box center [153, 145] width 13 height 9
click at [203, 130] on input at bounding box center [206, 131] width 157 height 8
type input "07:02 AM"
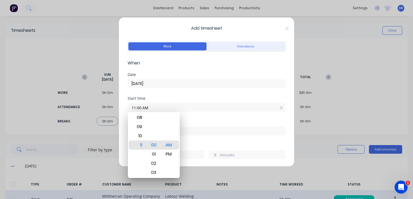
type input "20"
type input "2"
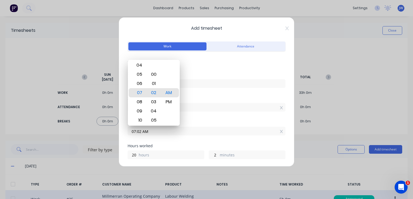
click at [202, 130] on input "07:02 AM" at bounding box center [206, 131] width 157 height 8
click at [147, 134] on input "07:02 AM" at bounding box center [206, 131] width 157 height 8
click at [199, 125] on div "Finish time 07:02 AM" at bounding box center [206, 127] width 158 height 15
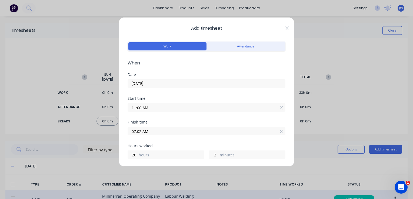
click at [149, 130] on input "07:02 AM" at bounding box center [206, 131] width 157 height 8
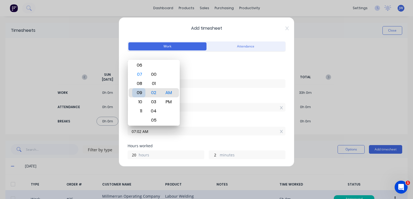
type input "09:02 AM"
type input "22"
type input "03:02 AM"
type input "16"
type input "12:02 AM"
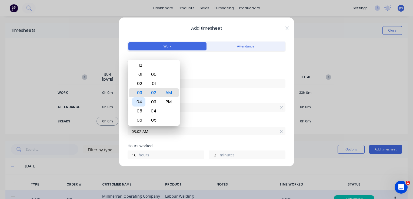
type input "13"
click at [139, 91] on div "12" at bounding box center [138, 92] width 13 height 9
type input "12:00 AM"
type input "0"
click at [153, 92] on div "00" at bounding box center [153, 92] width 13 height 9
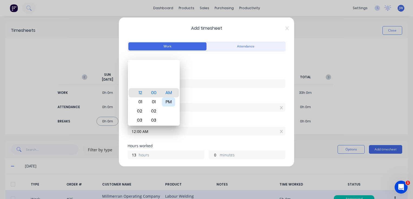
click at [171, 103] on div "PM" at bounding box center [168, 101] width 13 height 9
type input "12:00 PM"
type input "1"
click at [201, 126] on div "12:00 PM" at bounding box center [206, 131] width 158 height 10
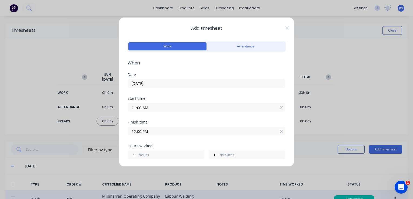
click at [135, 130] on input "12:00 PM" at bounding box center [206, 131] width 157 height 8
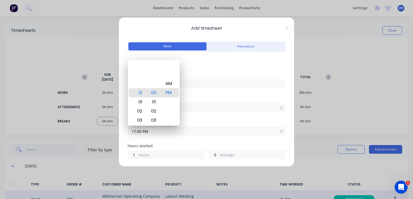
click at [209, 130] on input "17:00 PM" at bounding box center [206, 131] width 157 height 8
type input "05:00 PM"
type input "6"
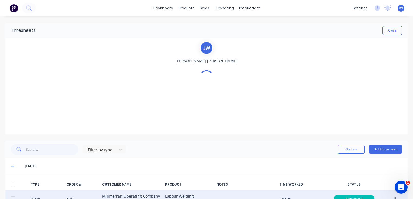
scroll to position [135, 0]
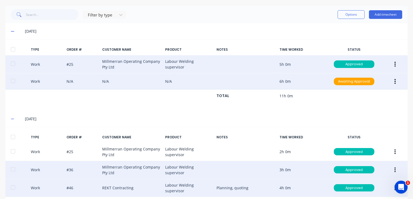
click at [394, 80] on icon "button" at bounding box center [394, 82] width 1 height 6
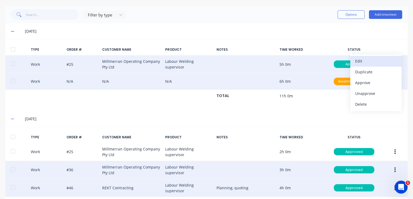
click at [363, 64] on div "Edit" at bounding box center [376, 61] width 42 height 8
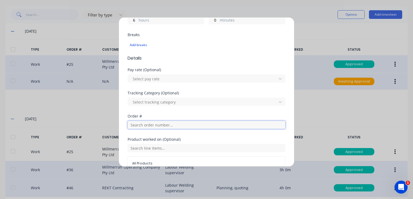
click at [151, 125] on input "text" at bounding box center [206, 125] width 158 height 8
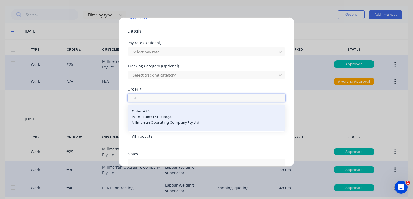
type input "F51"
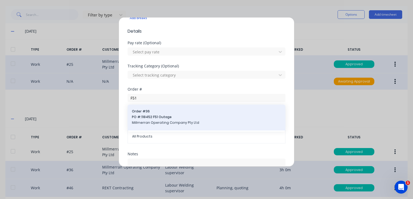
click at [156, 117] on span "PO #: 118452 F51 Outage" at bounding box center [206, 117] width 149 height 5
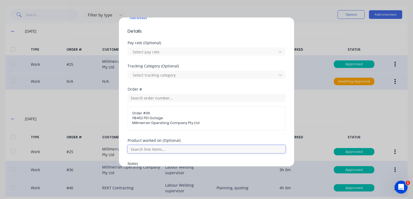
click at [152, 145] on input "text" at bounding box center [206, 149] width 158 height 8
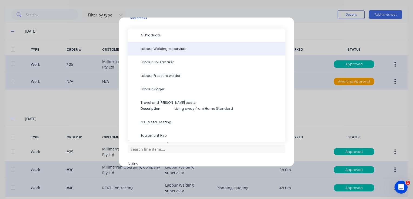
click at [161, 45] on div "Labour Welding supervisor" at bounding box center [206, 49] width 158 height 14
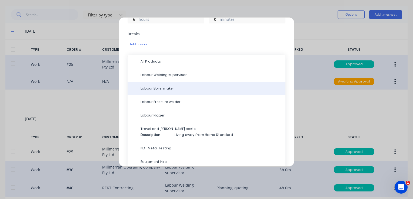
scroll to position [135, 0]
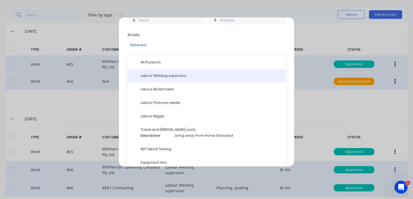
click at [169, 74] on span "Labour Welding supervisor" at bounding box center [210, 75] width 140 height 5
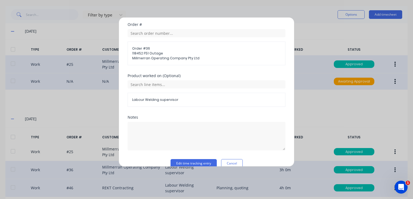
scroll to position [235, 0]
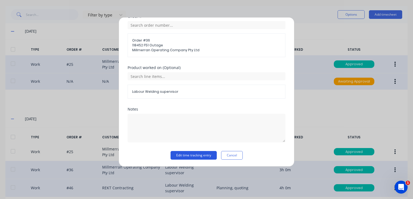
click at [195, 152] on button "Edit time tracking entry" at bounding box center [193, 155] width 46 height 9
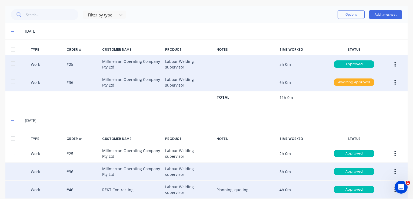
click at [350, 83] on div "Awaiting Approval" at bounding box center [354, 83] width 41 height 8
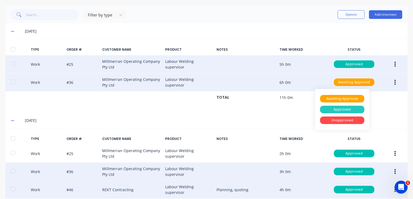
click at [342, 110] on div "Approved" at bounding box center [342, 110] width 44 height 8
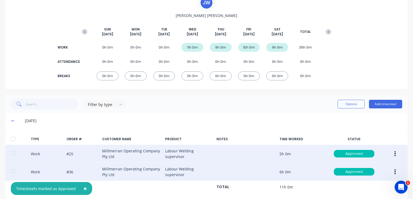
scroll to position [27, 0]
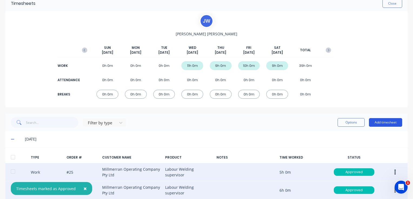
click at [380, 123] on button "Add timesheet" at bounding box center [385, 122] width 33 height 9
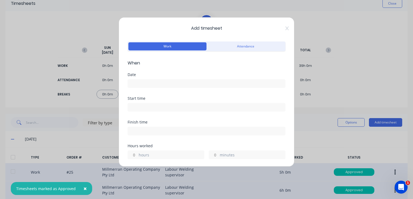
click at [169, 76] on div "Date" at bounding box center [206, 75] width 158 height 4
click at [167, 82] on input at bounding box center [206, 84] width 157 height 8
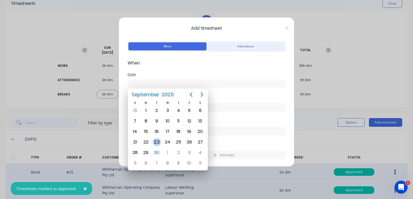
click at [158, 142] on div "23" at bounding box center [157, 142] width 8 height 8
type input "[DATE]"
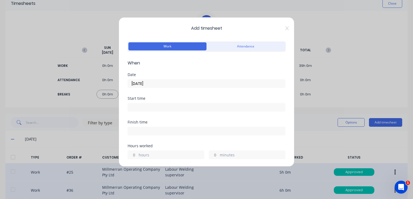
click at [154, 110] on input at bounding box center [206, 107] width 157 height 8
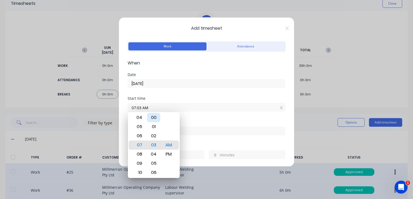
click at [154, 119] on div "00" at bounding box center [153, 117] width 13 height 9
type input "07:00 AM"
click at [190, 129] on input at bounding box center [206, 131] width 157 height 8
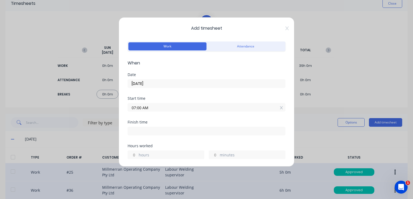
type input "07:06 AM"
type input "0"
type input "6"
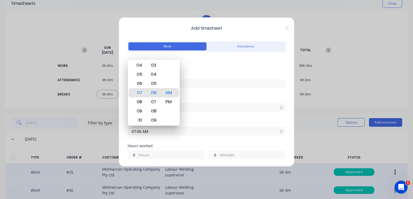
click at [169, 137] on div "Finish time 07:06 AM" at bounding box center [206, 132] width 158 height 24
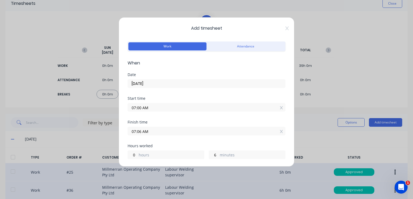
click at [142, 131] on input "07:06 AM" at bounding box center [206, 131] width 157 height 8
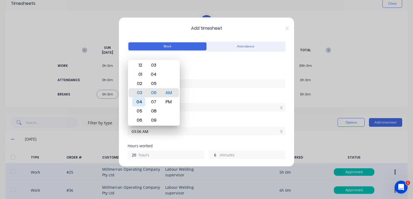
click at [141, 102] on div "04" at bounding box center [138, 101] width 13 height 9
click at [157, 94] on div "00" at bounding box center [153, 92] width 13 height 9
click at [169, 103] on div "PM" at bounding box center [168, 101] width 13 height 9
click at [197, 120] on div "Finish time" at bounding box center [206, 122] width 158 height 4
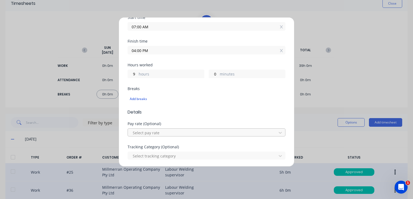
scroll to position [108, 0]
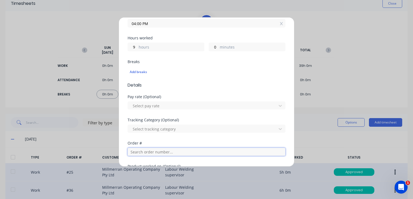
click at [147, 151] on input "text" at bounding box center [206, 152] width 158 height 8
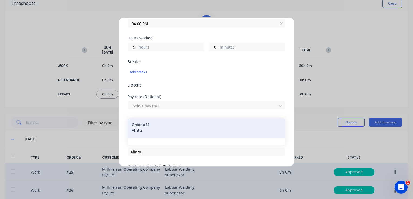
click at [135, 125] on span "Order # 33" at bounding box center [206, 125] width 149 height 5
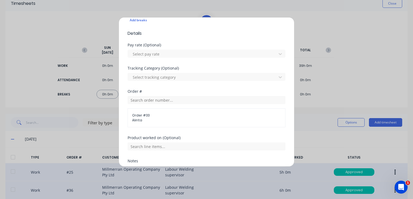
scroll to position [162, 0]
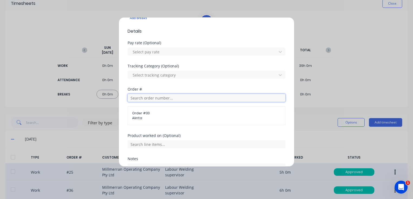
click at [162, 98] on input "text" at bounding box center [206, 98] width 158 height 8
click at [211, 125] on div "No results found" at bounding box center [206, 118] width 158 height 27
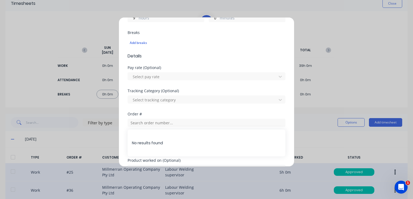
scroll to position [135, 0]
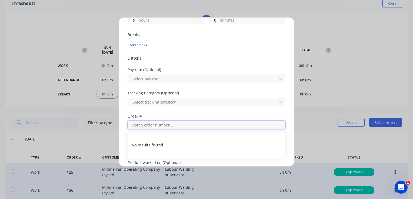
click at [140, 126] on input "text" at bounding box center [206, 125] width 158 height 8
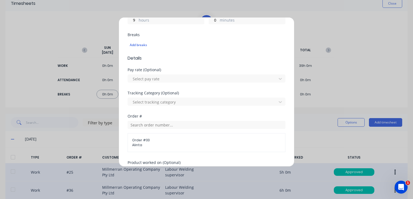
click at [139, 144] on span "Alinta" at bounding box center [206, 145] width 149 height 5
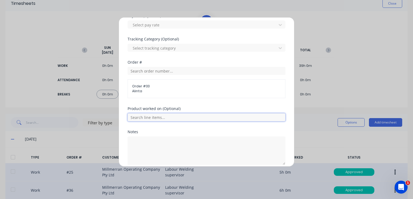
click at [155, 117] on input "text" at bounding box center [206, 117] width 158 height 8
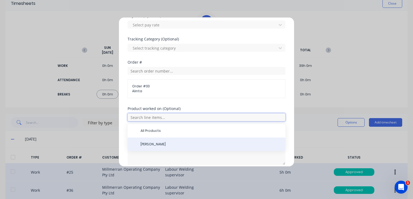
scroll to position [212, 0]
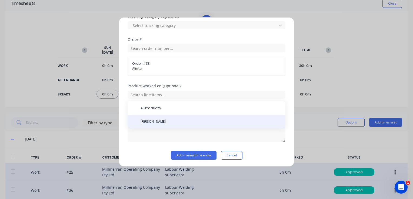
click at [204, 122] on span "[PERSON_NAME]" at bounding box center [210, 121] width 140 height 5
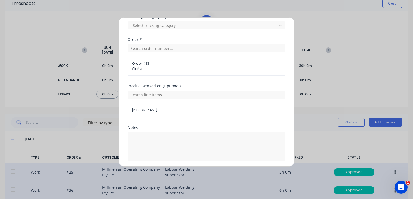
click at [162, 110] on span "[PERSON_NAME]" at bounding box center [206, 110] width 149 height 5
click at [150, 109] on span "[PERSON_NAME]" at bounding box center [206, 110] width 149 height 5
click at [153, 108] on span "[PERSON_NAME]" at bounding box center [206, 110] width 149 height 5
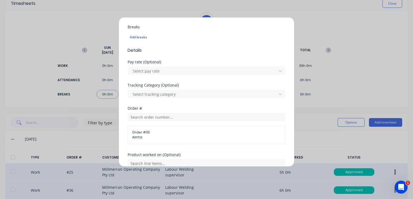
scroll to position [230, 0]
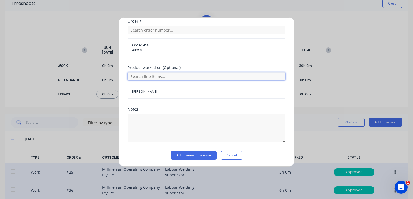
click at [148, 74] on input "text" at bounding box center [206, 76] width 158 height 8
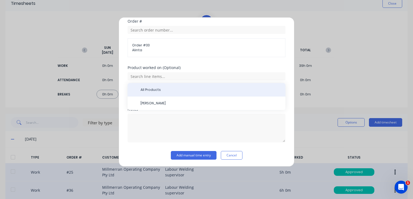
click at [142, 85] on div "All Products" at bounding box center [206, 90] width 158 height 14
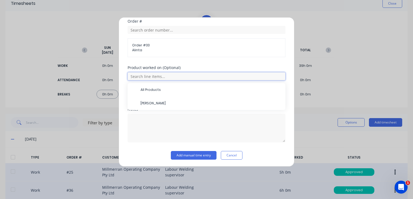
click at [156, 78] on input "text" at bounding box center [206, 76] width 158 height 8
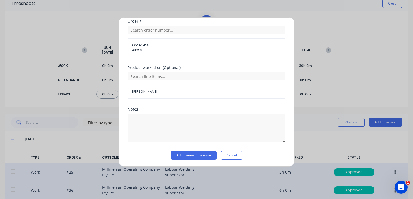
click at [205, 108] on div "Notes" at bounding box center [206, 109] width 158 height 4
drag, startPoint x: 141, startPoint y: 113, endPoint x: 194, endPoint y: 132, distance: 56.9
click at [141, 113] on div at bounding box center [206, 128] width 158 height 30
click at [156, 90] on span "[PERSON_NAME]" at bounding box center [206, 91] width 149 height 5
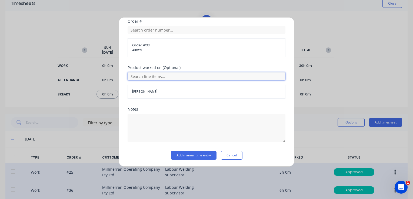
click at [149, 78] on input "text" at bounding box center [206, 76] width 158 height 8
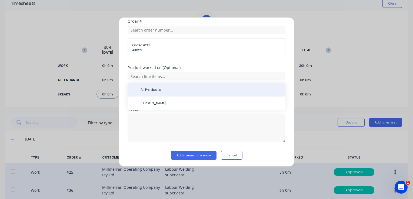
click at [155, 88] on span "All Products" at bounding box center [210, 90] width 140 height 5
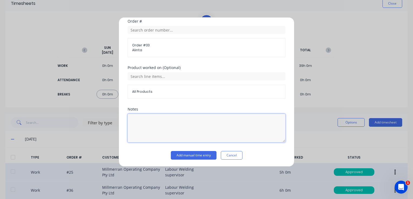
click at [138, 118] on textarea at bounding box center [206, 128] width 158 height 29
click at [195, 153] on button "Add manual time entry" at bounding box center [194, 155] width 46 height 9
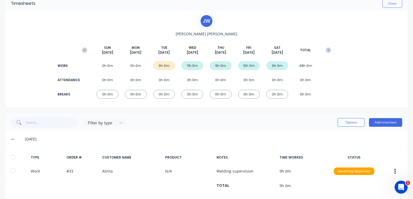
scroll to position [108, 0]
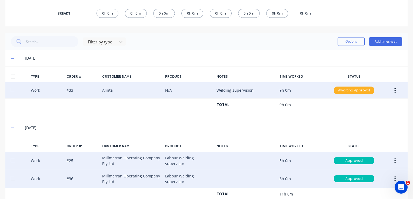
click at [350, 89] on div "Awaiting Approval" at bounding box center [354, 91] width 41 height 8
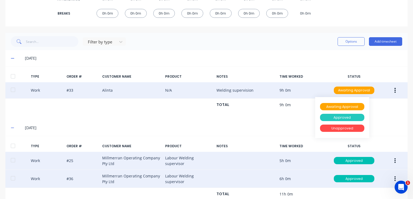
click at [337, 117] on div "Approved" at bounding box center [342, 118] width 44 height 8
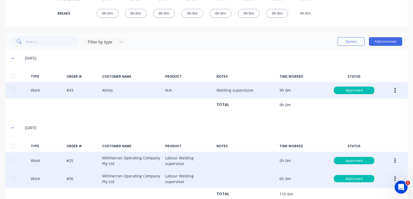
click at [66, 90] on div "Work #33 Alinta N/A Welding supervision 9h 0m Approved" at bounding box center [206, 90] width 402 height 16
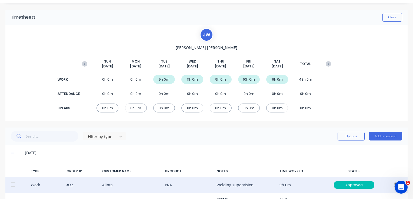
scroll to position [0, 0]
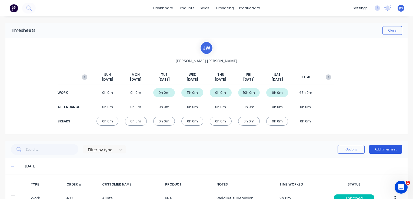
click at [378, 150] on button "Add timesheet" at bounding box center [385, 149] width 33 height 9
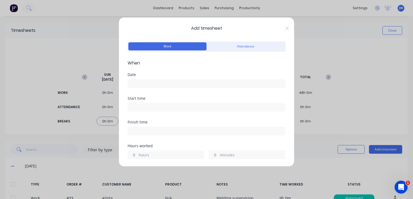
click at [142, 81] on input at bounding box center [206, 84] width 157 height 8
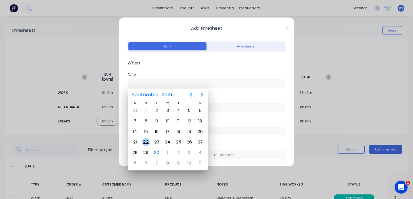
click at [147, 140] on div "22" at bounding box center [146, 142] width 8 height 8
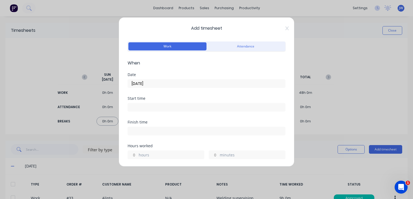
click at [145, 106] on input at bounding box center [206, 107] width 157 height 8
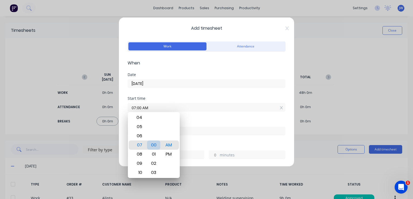
click at [156, 147] on div "00" at bounding box center [153, 145] width 13 height 9
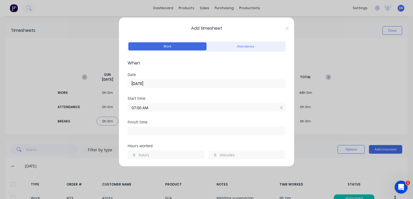
click at [137, 130] on input at bounding box center [206, 131] width 157 height 8
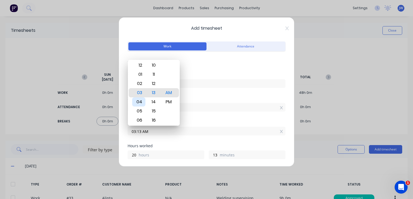
click at [139, 102] on div "04" at bounding box center [138, 101] width 13 height 9
click at [172, 102] on div "PM" at bounding box center [168, 101] width 13 height 9
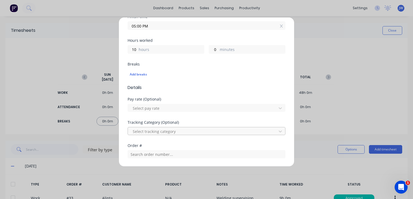
scroll to position [108, 0]
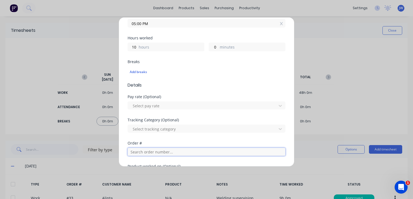
click at [152, 154] on input "text" at bounding box center [206, 152] width 158 height 8
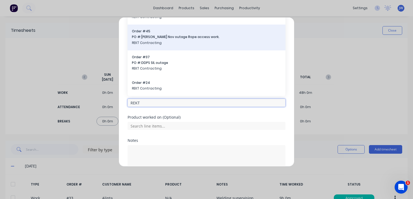
scroll to position [189, 0]
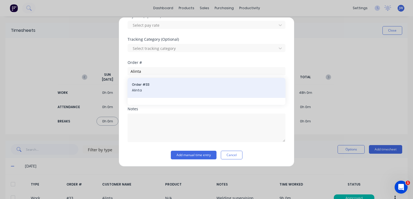
click at [148, 90] on span "Alinta" at bounding box center [206, 90] width 149 height 5
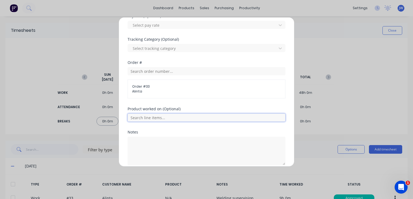
click at [150, 119] on input "text" at bounding box center [206, 118] width 158 height 8
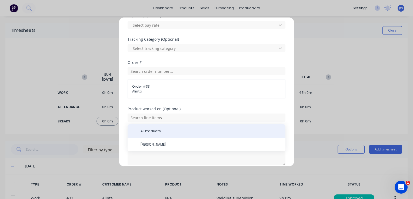
click at [150, 129] on span "All Products" at bounding box center [210, 131] width 140 height 5
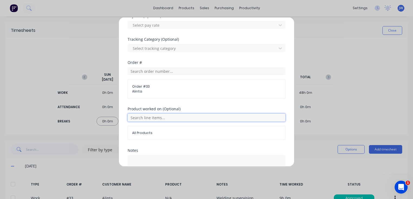
click at [165, 118] on input "text" at bounding box center [206, 118] width 158 height 8
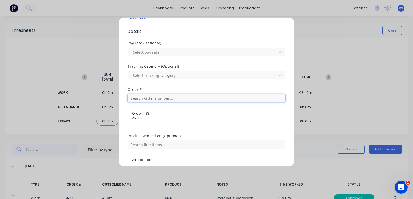
click at [158, 97] on input "text" at bounding box center [206, 98] width 158 height 8
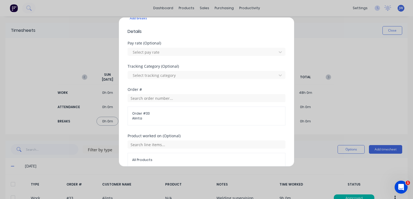
click at [212, 123] on div "Order # 33 Alinta" at bounding box center [206, 116] width 158 height 19
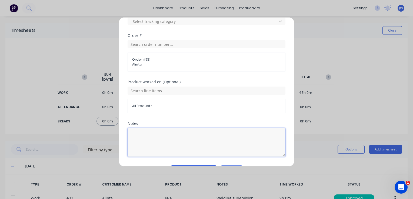
click at [147, 128] on textarea at bounding box center [206, 142] width 158 height 29
click at [191, 139] on textarea "Welding supervision" at bounding box center [206, 142] width 158 height 29
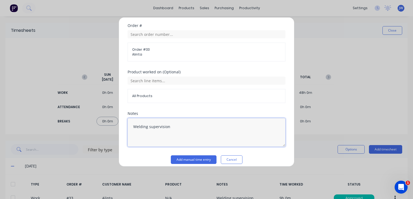
scroll to position [230, 0]
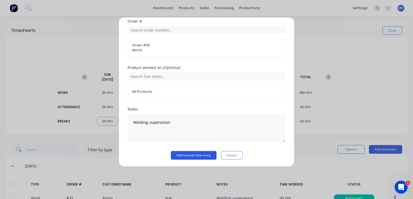
click at [193, 155] on button "Add manual time entry" at bounding box center [194, 155] width 46 height 9
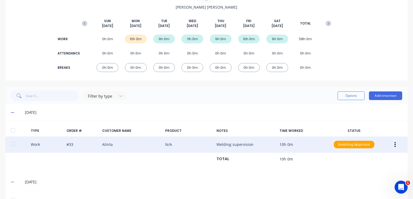
scroll to position [54, 0]
click at [356, 144] on div "Awaiting Approval" at bounding box center [354, 145] width 41 height 8
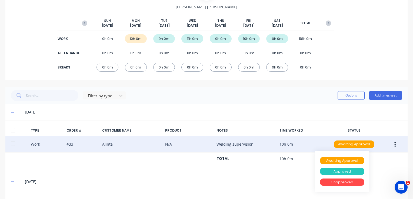
click at [335, 170] on div "Approved" at bounding box center [342, 172] width 44 height 8
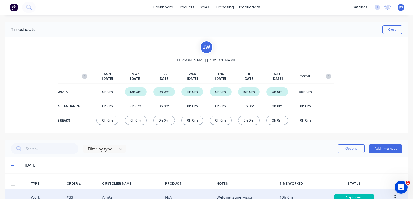
scroll to position [0, 0]
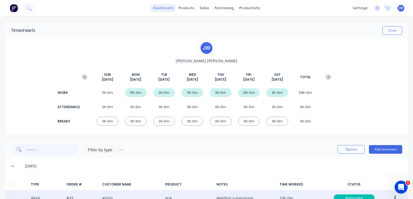
click at [162, 6] on link "dashboard" at bounding box center [162, 8] width 25 height 8
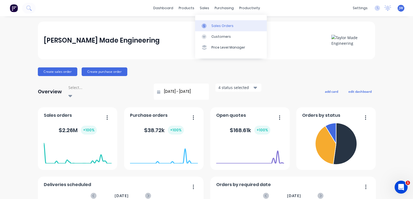
click at [219, 27] on div "Sales Orders" at bounding box center [222, 25] width 22 height 5
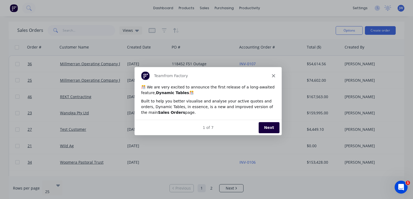
click at [273, 75] on polygon "Close" at bounding box center [272, 75] width 3 height 3
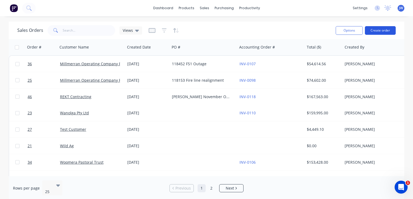
click at [378, 30] on button "Create order" at bounding box center [380, 30] width 31 height 9
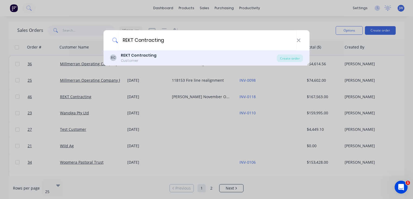
click at [142, 58] on div "REKT Contracting" at bounding box center [139, 56] width 36 height 6
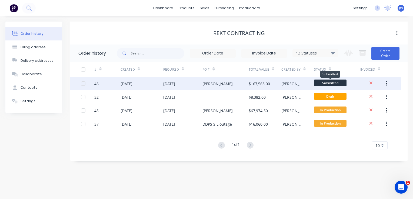
click at [332, 83] on span "Submitted" at bounding box center [330, 83] width 32 height 7
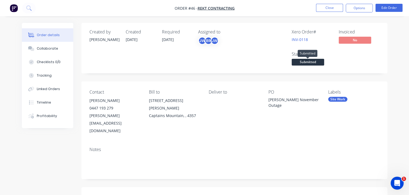
click at [301, 61] on span "Submitted" at bounding box center [307, 62] width 32 height 7
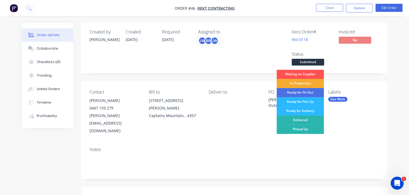
click at [297, 83] on div "In Production" at bounding box center [299, 83] width 47 height 9
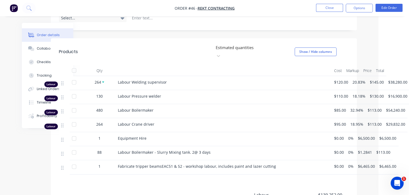
scroll to position [189, 0]
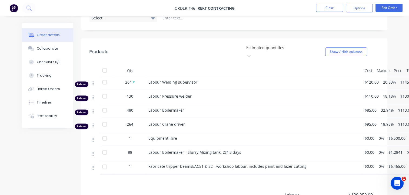
click at [106, 162] on div at bounding box center [104, 167] width 11 height 11
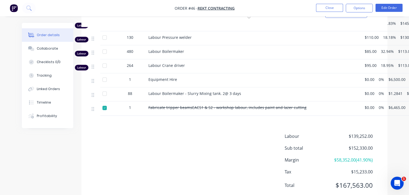
scroll to position [194, 0]
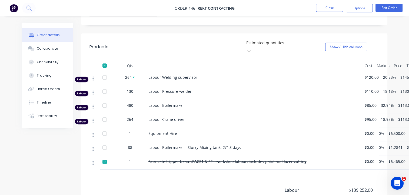
click at [109, 157] on div at bounding box center [104, 162] width 11 height 11
click at [104, 157] on div at bounding box center [104, 162] width 11 height 11
click at [386, 7] on button "Edit Order" at bounding box center [388, 8] width 27 height 8
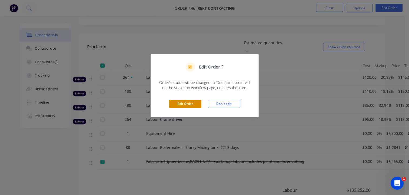
click at [186, 105] on button "Edit Order" at bounding box center [185, 104] width 32 height 8
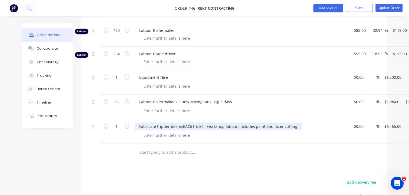
scroll to position [270, 0]
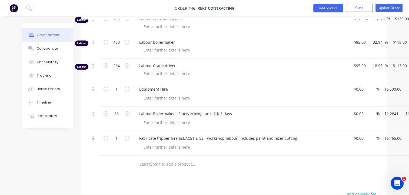
click at [93, 136] on icon at bounding box center [93, 138] width 2 height 5
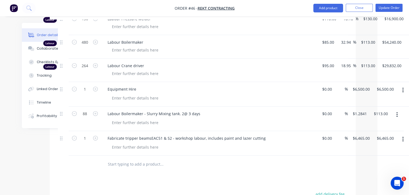
scroll to position [270, 42]
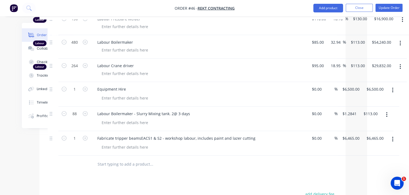
click at [391, 134] on button "button" at bounding box center [392, 139] width 13 height 10
click at [361, 182] on div "Delete" at bounding box center [373, 186] width 42 height 8
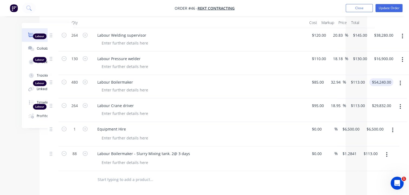
scroll to position [162, 42]
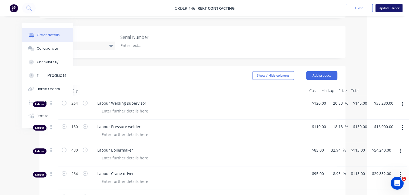
click at [385, 6] on button "Update Order" at bounding box center [388, 8] width 27 height 8
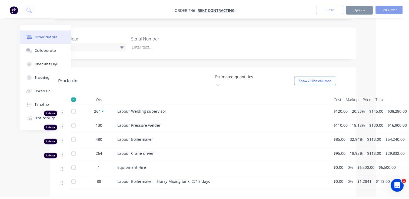
scroll to position [0, 0]
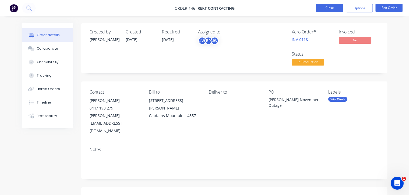
click at [332, 8] on button "Close" at bounding box center [329, 8] width 27 height 8
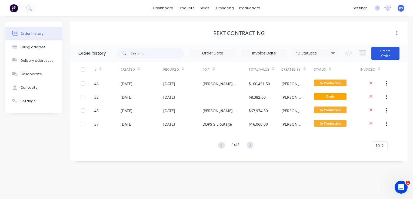
click at [390, 52] on button "Create Order" at bounding box center [385, 54] width 28 height 14
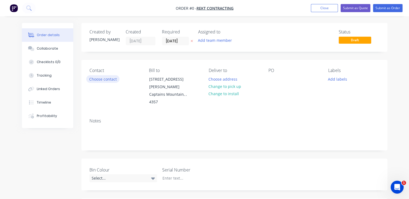
click at [103, 81] on button "Choose contact" at bounding box center [102, 78] width 33 height 7
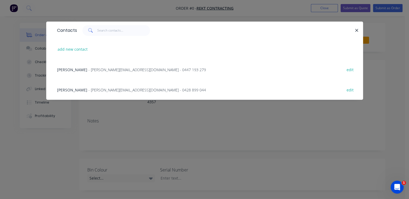
click at [95, 70] on span "- [PERSON_NAME][EMAIL_ADDRESS][DOMAIN_NAME] - 0447 193 279" at bounding box center [146, 69] width 117 height 5
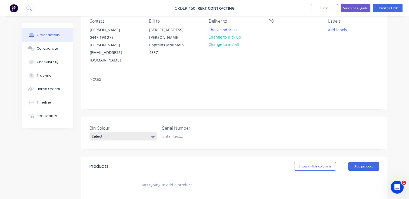
scroll to position [81, 0]
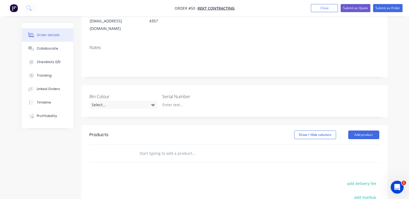
click at [155, 148] on input "text" at bounding box center [193, 153] width 108 height 11
click at [159, 148] on input "text" at bounding box center [193, 153] width 108 height 11
click at [181, 101] on div at bounding box center [192, 105] width 68 height 8
click at [154, 148] on input "text" at bounding box center [193, 153] width 108 height 11
click at [139, 148] on input "EAC 50/51 Tripper Deck MOD" at bounding box center [193, 153] width 108 height 11
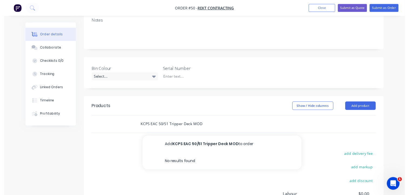
scroll to position [135, 0]
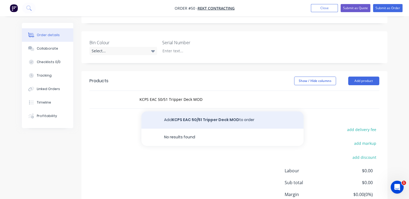
click at [226, 112] on button "Add KCPS EAC 50/51 Tripper Deck MOD to order" at bounding box center [222, 120] width 162 height 17
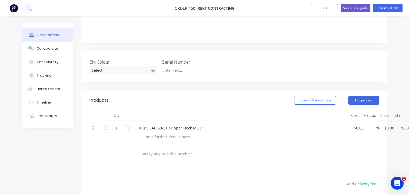
scroll to position [108, 0]
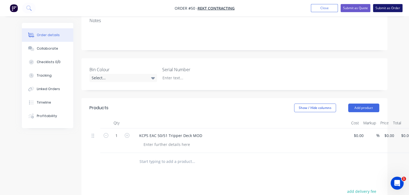
click at [384, 6] on button "Submit as Order" at bounding box center [387, 8] width 29 height 8
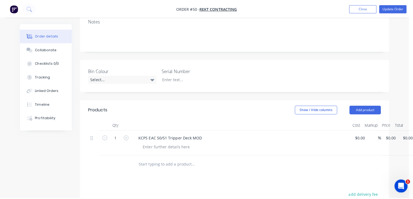
scroll to position [0, 0]
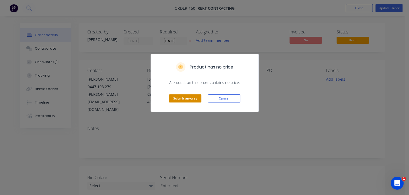
click at [186, 100] on button "Submit anyway" at bounding box center [185, 99] width 32 height 8
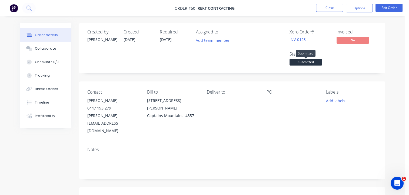
click at [302, 60] on span "Submitted" at bounding box center [305, 62] width 32 height 7
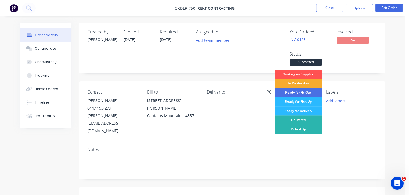
click at [298, 83] on div "In Production" at bounding box center [297, 83] width 47 height 9
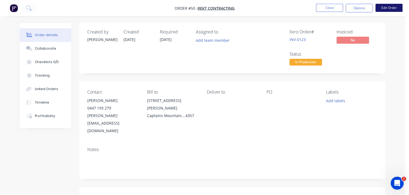
click at [386, 6] on button "Edit Order" at bounding box center [388, 8] width 27 height 8
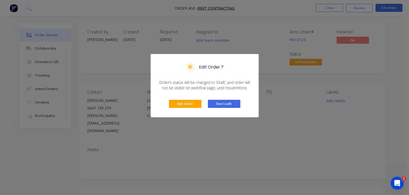
click at [222, 103] on button "Don't edit" at bounding box center [224, 104] width 32 height 8
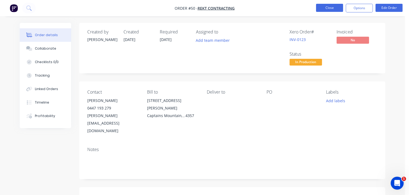
click at [329, 9] on button "Close" at bounding box center [329, 8] width 27 height 8
